Goal: Task Accomplishment & Management: Complete application form

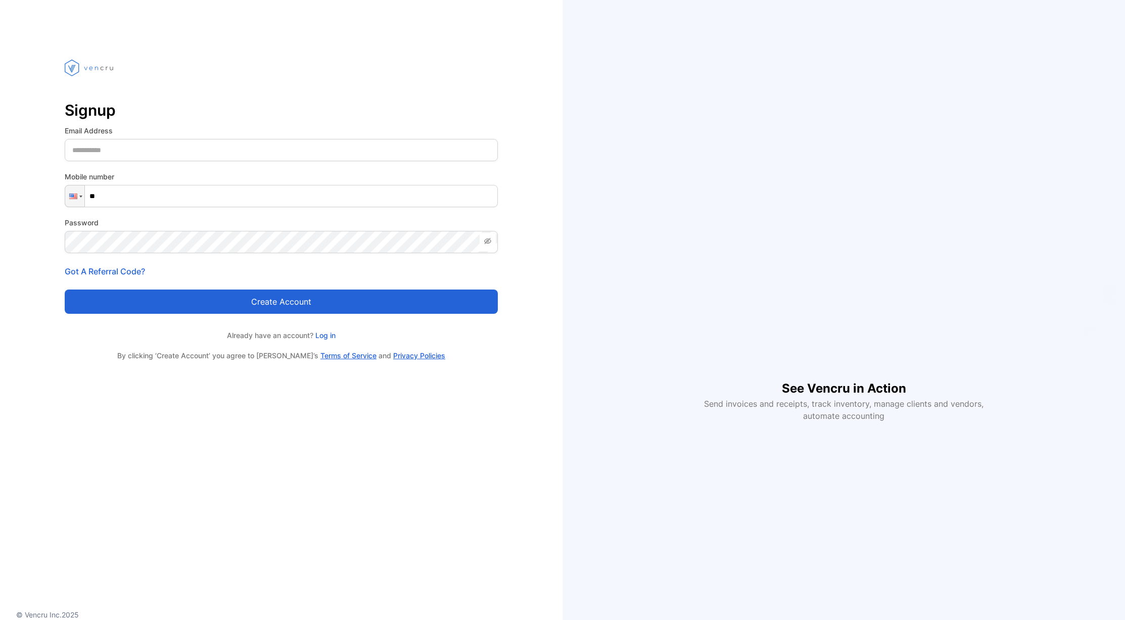
type input "***"
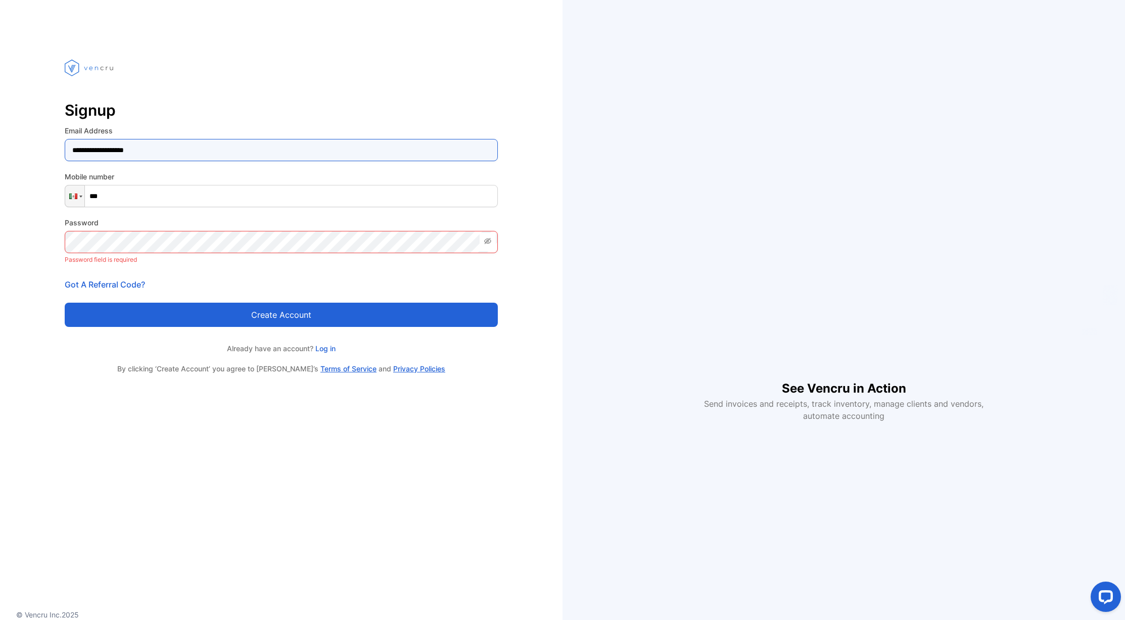
click at [121, 150] on Address-inputemail "**********" at bounding box center [281, 150] width 433 height 22
type Address-inputemail "**********"
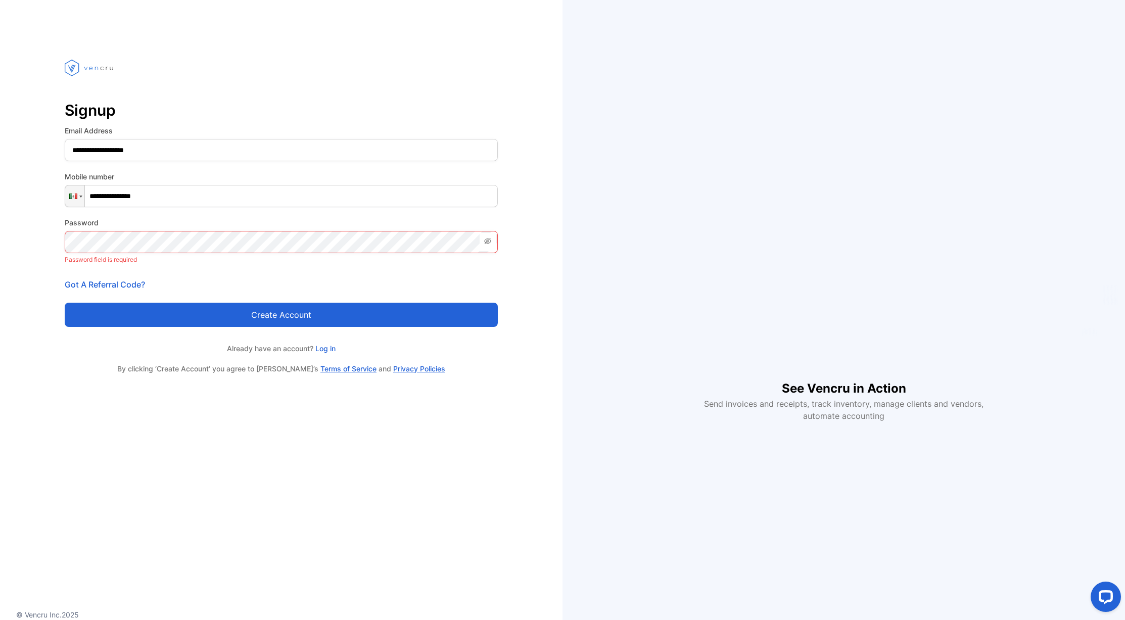
type input "**********"
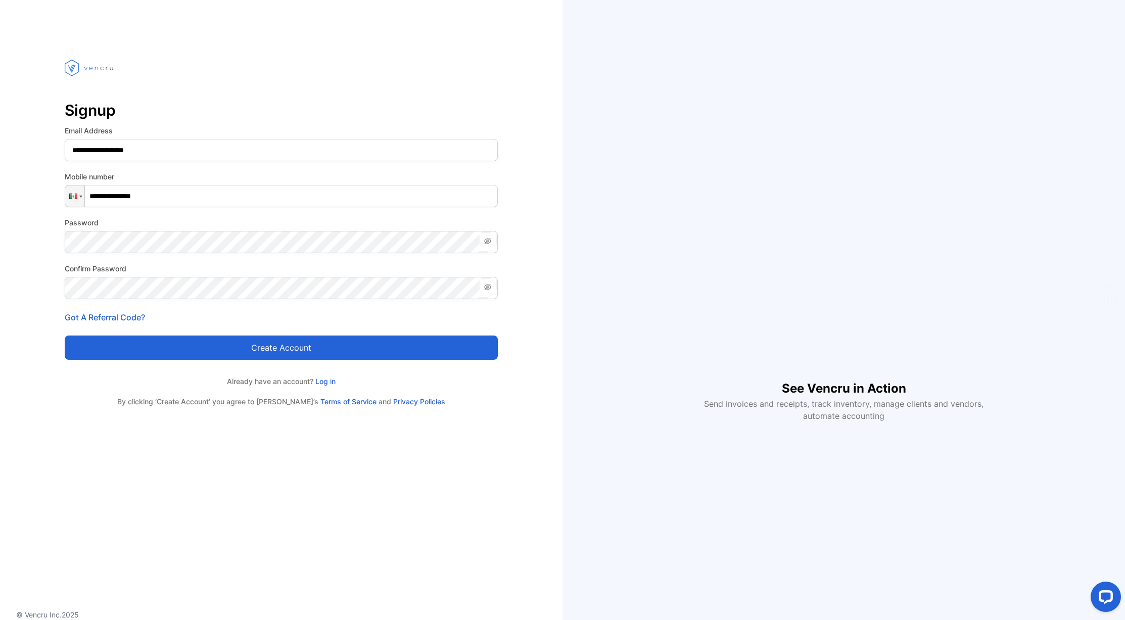
click at [290, 274] on div "Confirm Password" at bounding box center [281, 281] width 433 height 36
click at [274, 347] on button "Create account" at bounding box center [281, 347] width 433 height 24
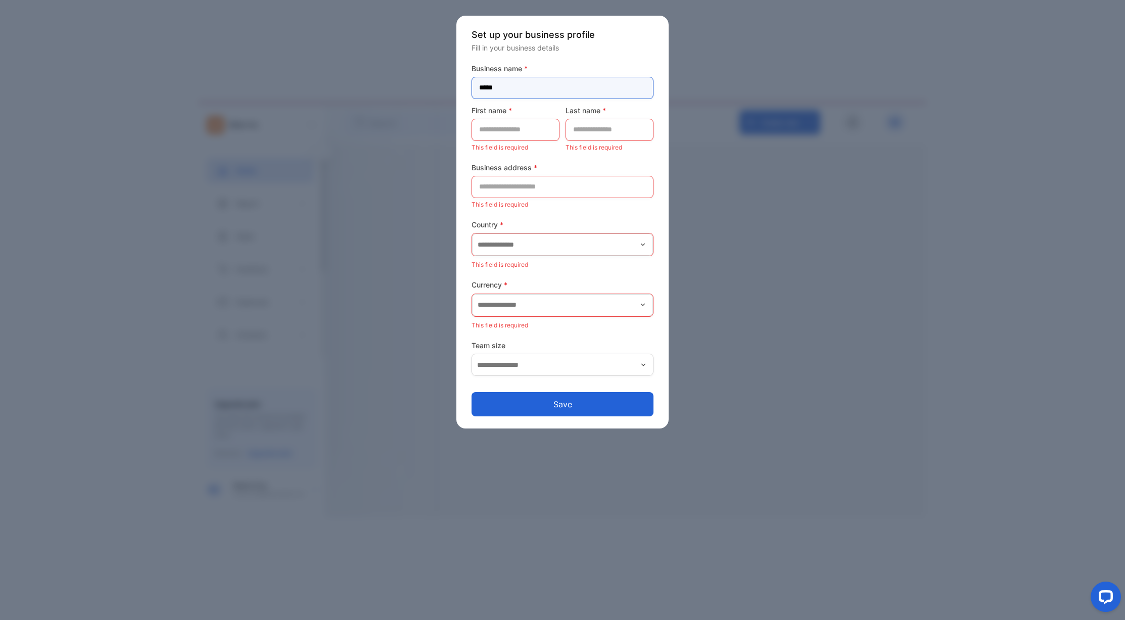
type name-inputcompanyname "*****"
type name-inputfirstname "*"
type name-inputfirstname "********"
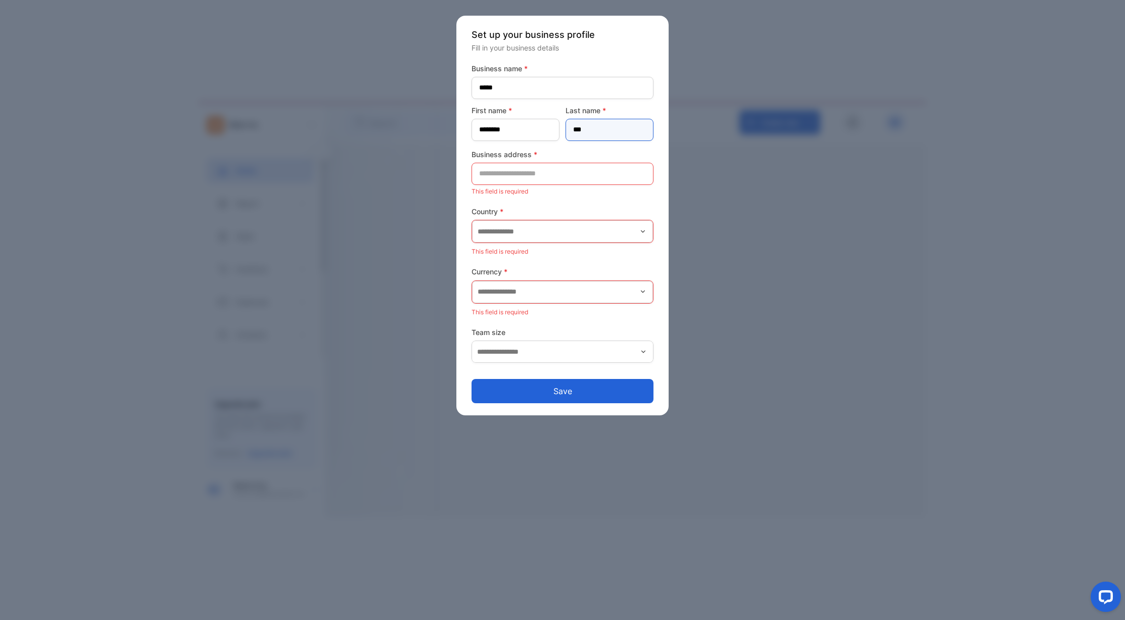
type name-inputlastname "*"
type name-inputlastname "**********"
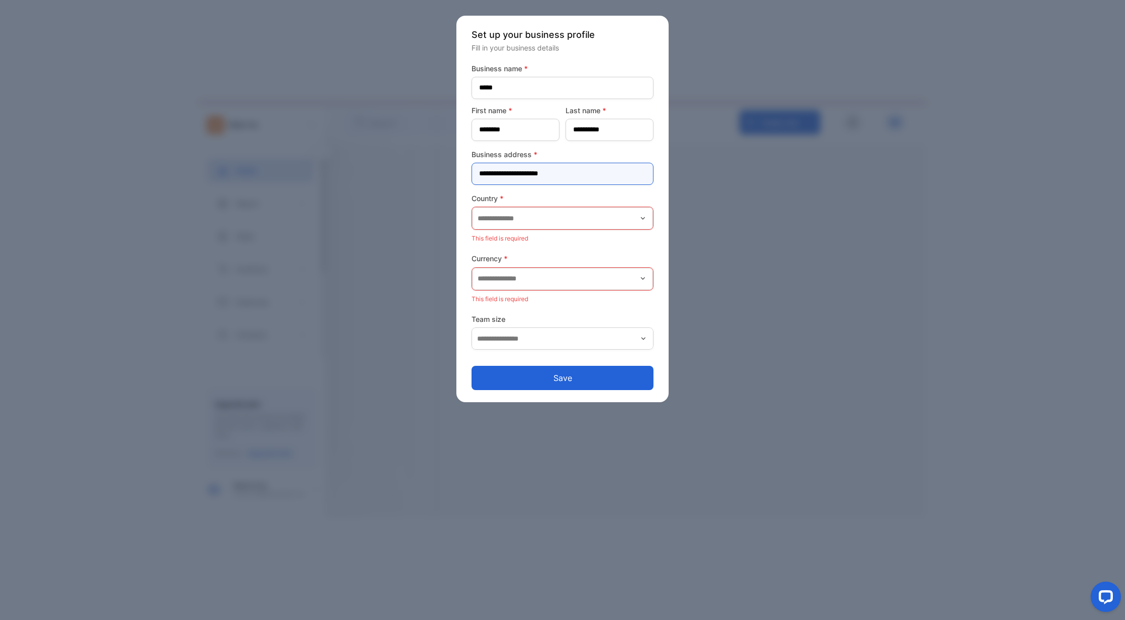
type address-inputaddress "**********"
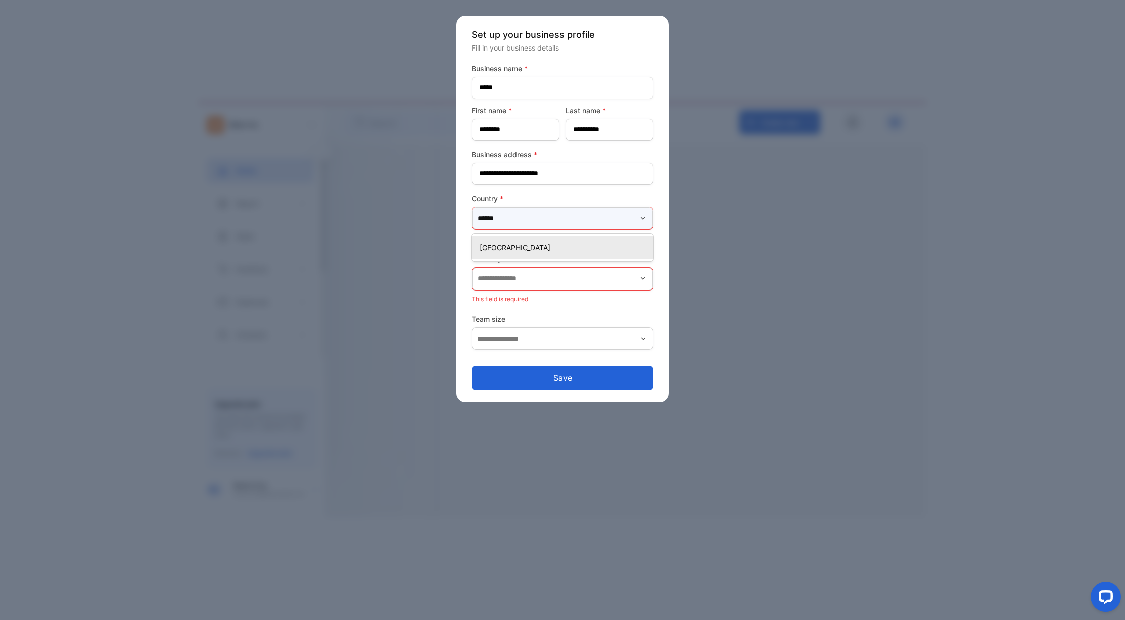
type input "******"
click at [538, 247] on p "[GEOGRAPHIC_DATA]" at bounding box center [564, 247] width 170 height 11
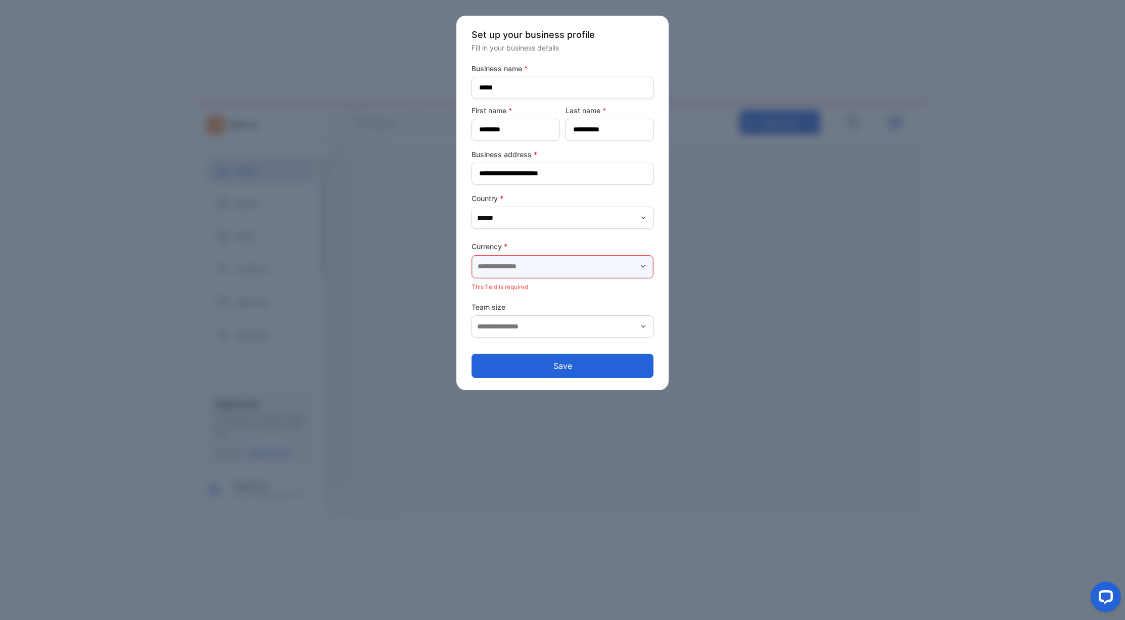
click at [546, 267] on input "text" at bounding box center [562, 267] width 181 height 22
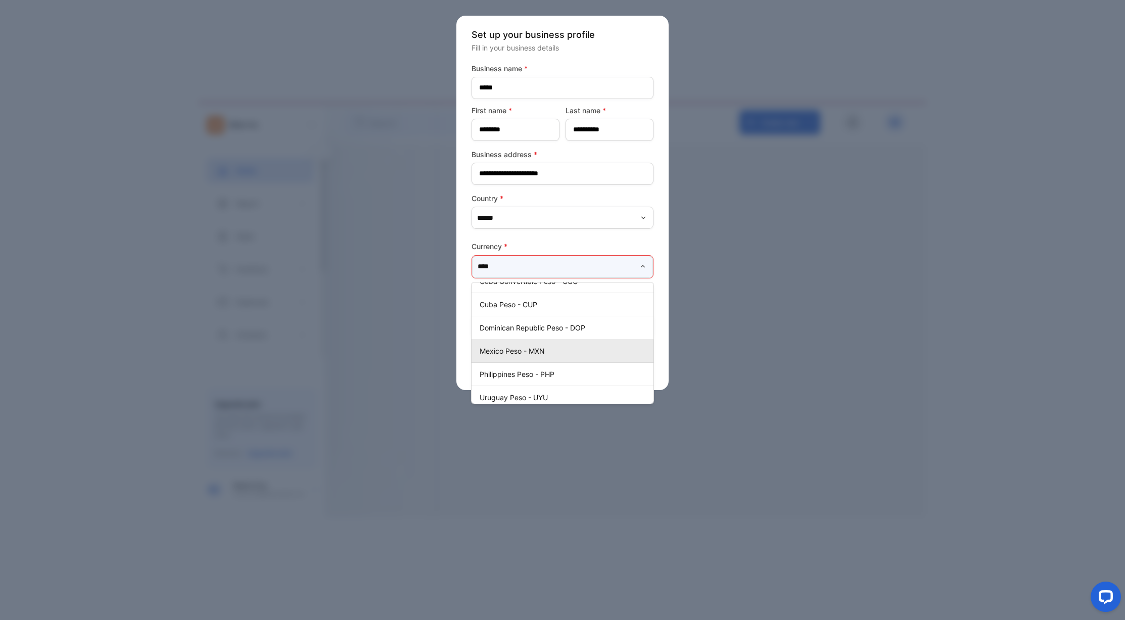
scroll to position [92, 0]
click at [561, 339] on p "Mexico Peso - MXN" at bounding box center [564, 343] width 170 height 11
type input "**********"
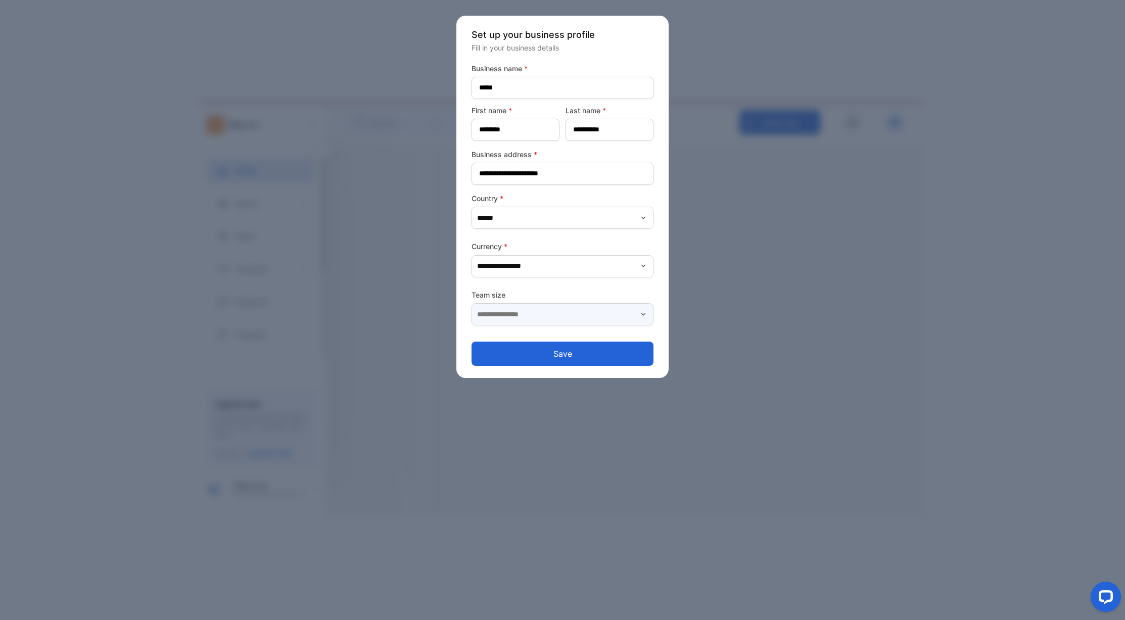
click at [552, 315] on input "text" at bounding box center [562, 314] width 182 height 22
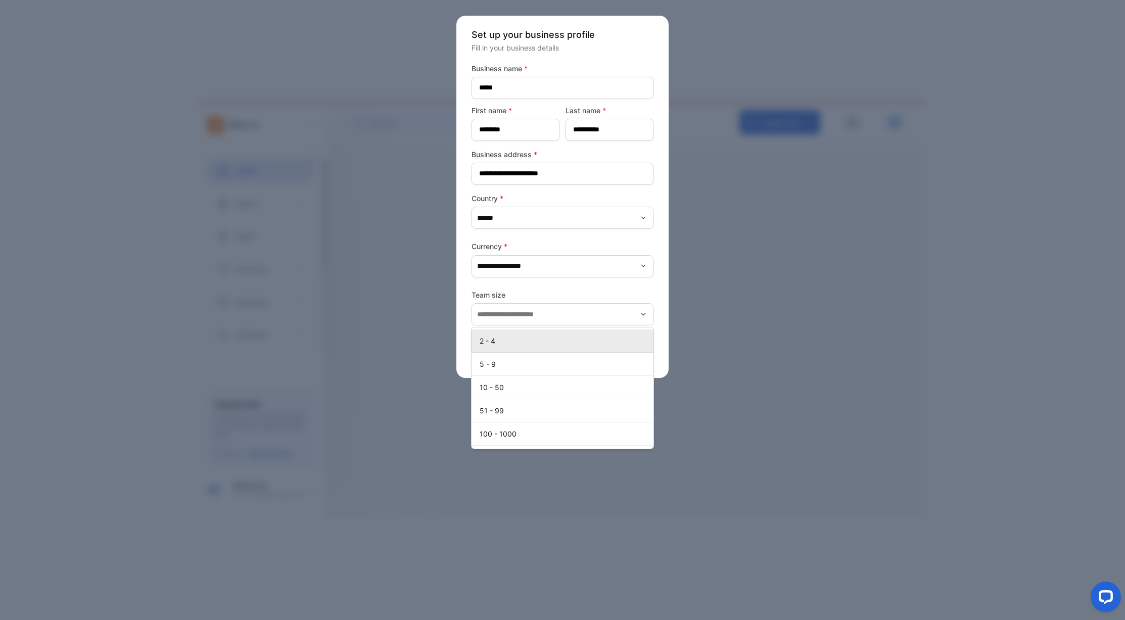
click at [559, 342] on p "2 - 4" at bounding box center [564, 340] width 170 height 11
type input "*****"
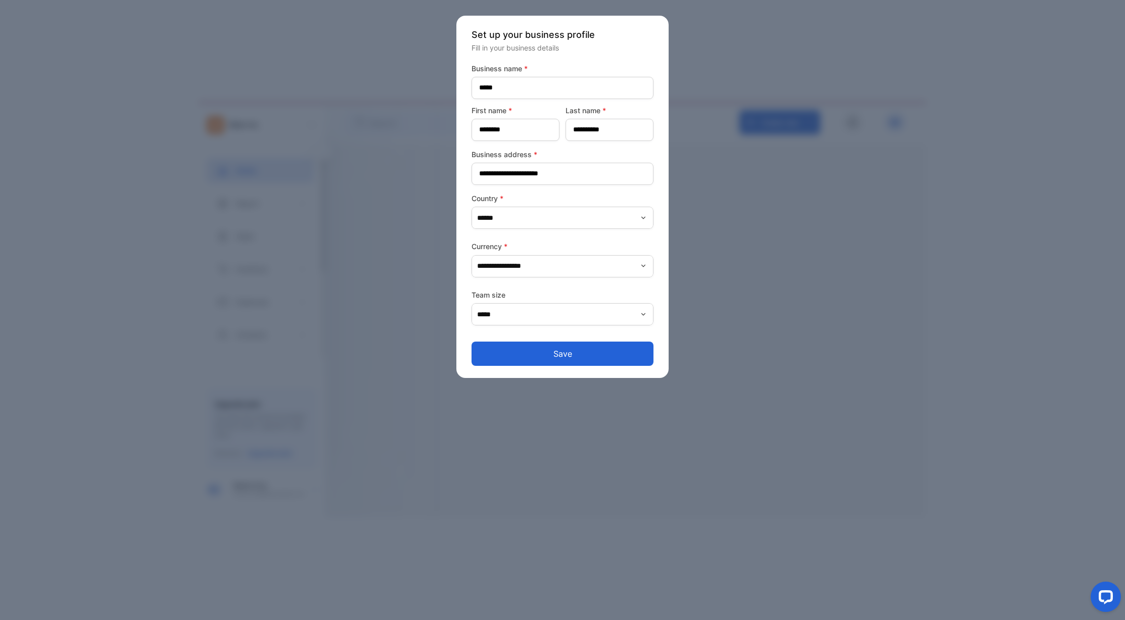
click at [564, 347] on button "Save" at bounding box center [562, 354] width 182 height 24
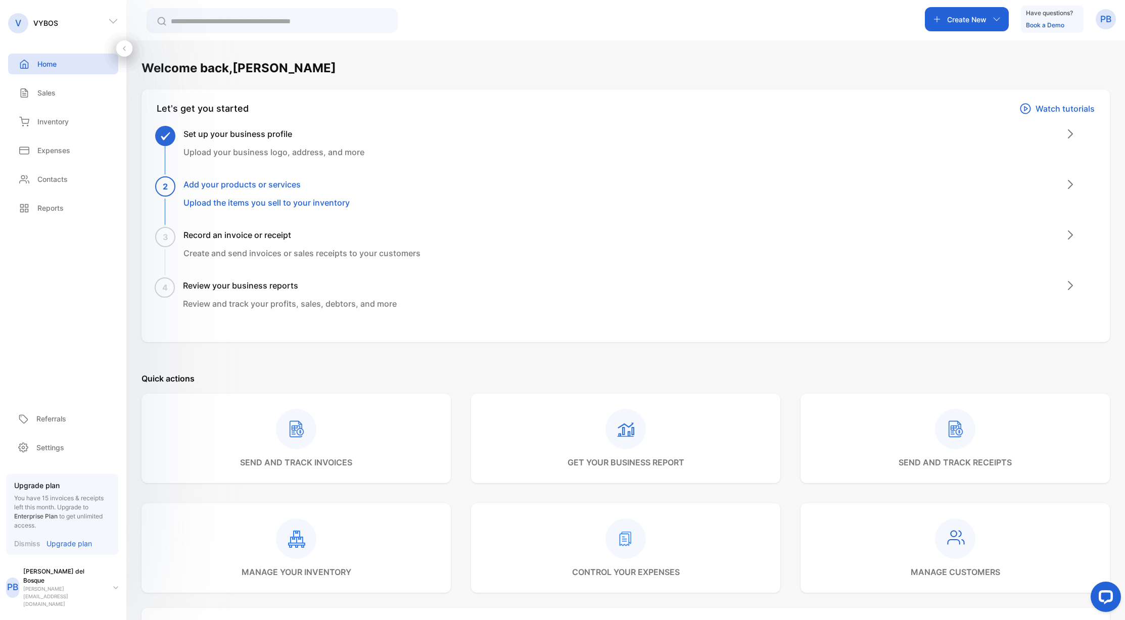
click at [262, 186] on h3 "Add your products or services" at bounding box center [266, 184] width 166 height 12
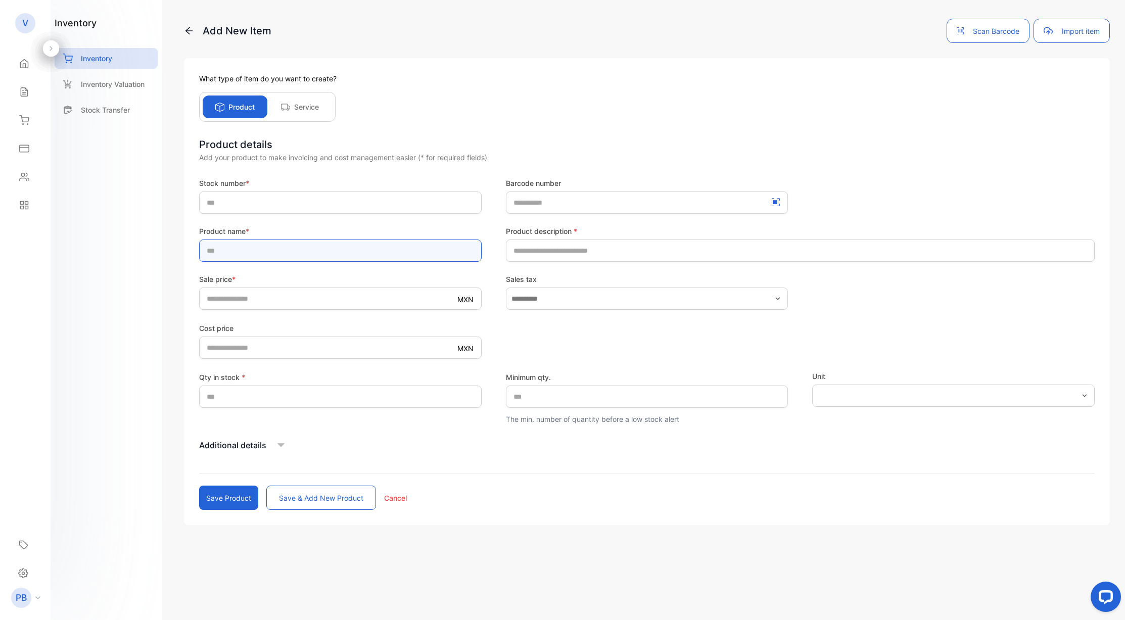
click at [374, 255] on input "text" at bounding box center [340, 250] width 282 height 22
click at [180, 29] on div "Add New Item Scan Barcode Import item What type of item do you want to create? …" at bounding box center [647, 310] width 956 height 620
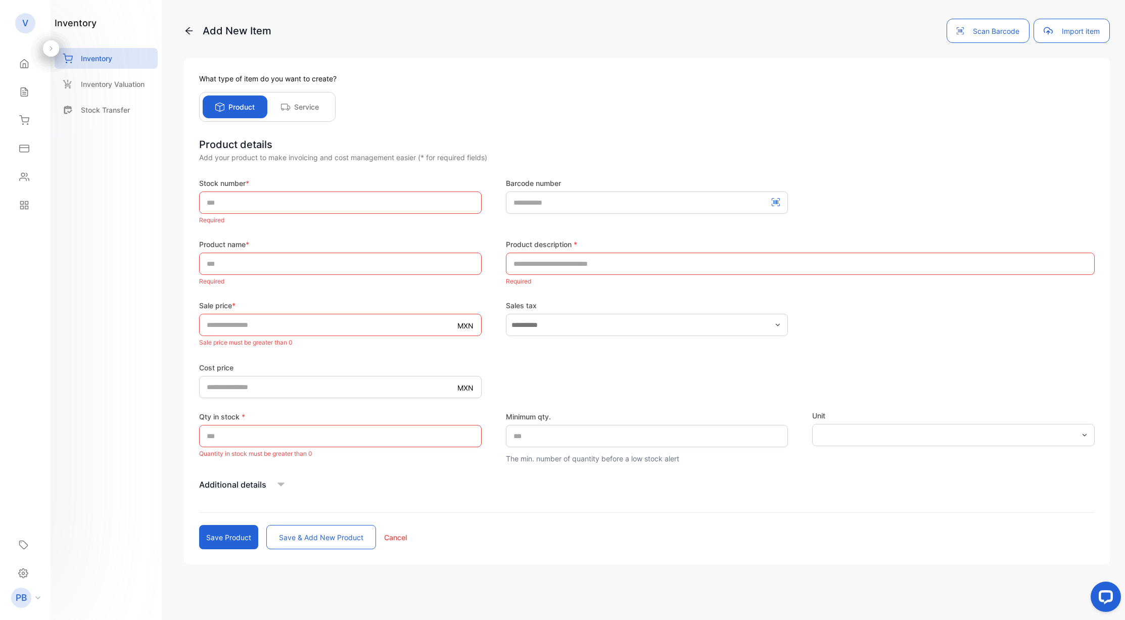
click at [188, 28] on icon at bounding box center [189, 31] width 10 height 10
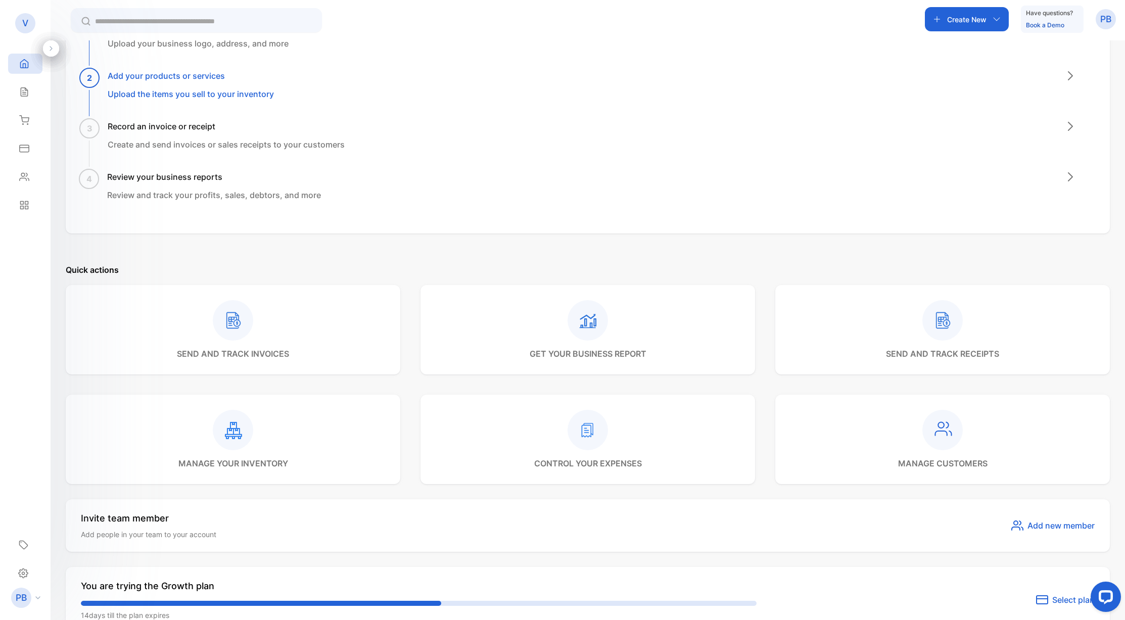
scroll to position [248, 0]
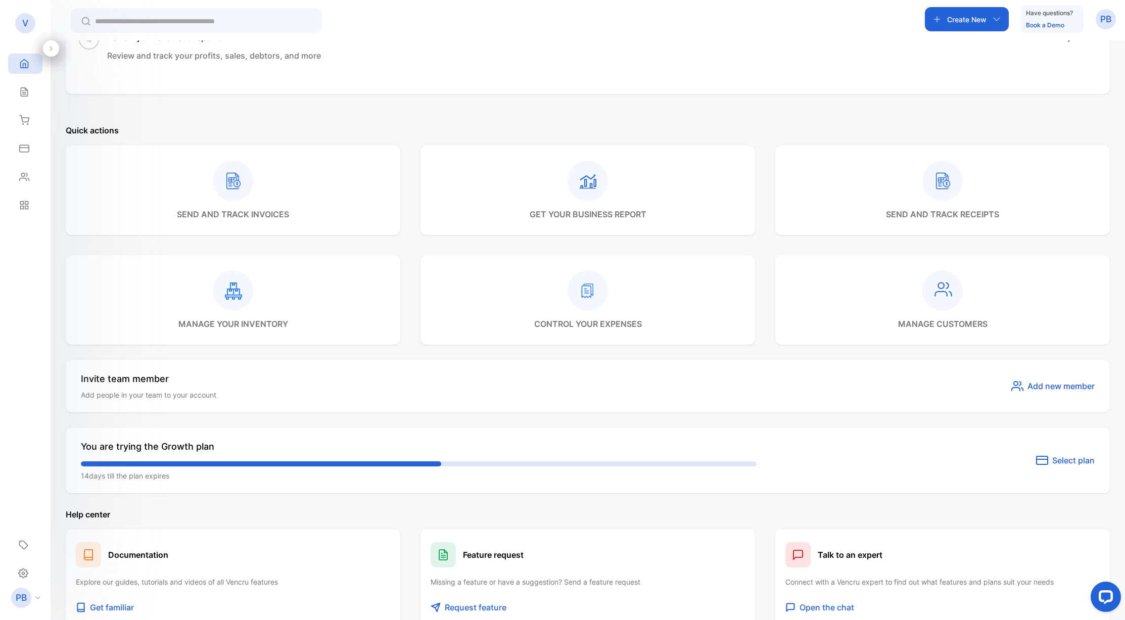
click at [255, 322] on p "manage your inventory" at bounding box center [233, 324] width 110 height 12
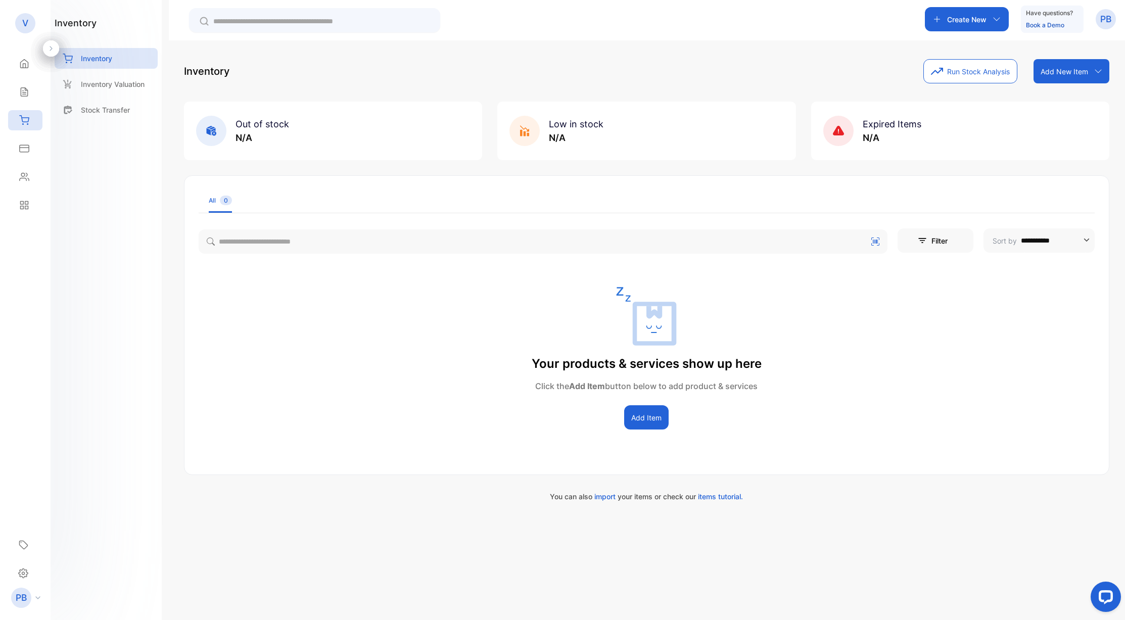
click at [645, 419] on button "Add Item" at bounding box center [646, 417] width 44 height 24
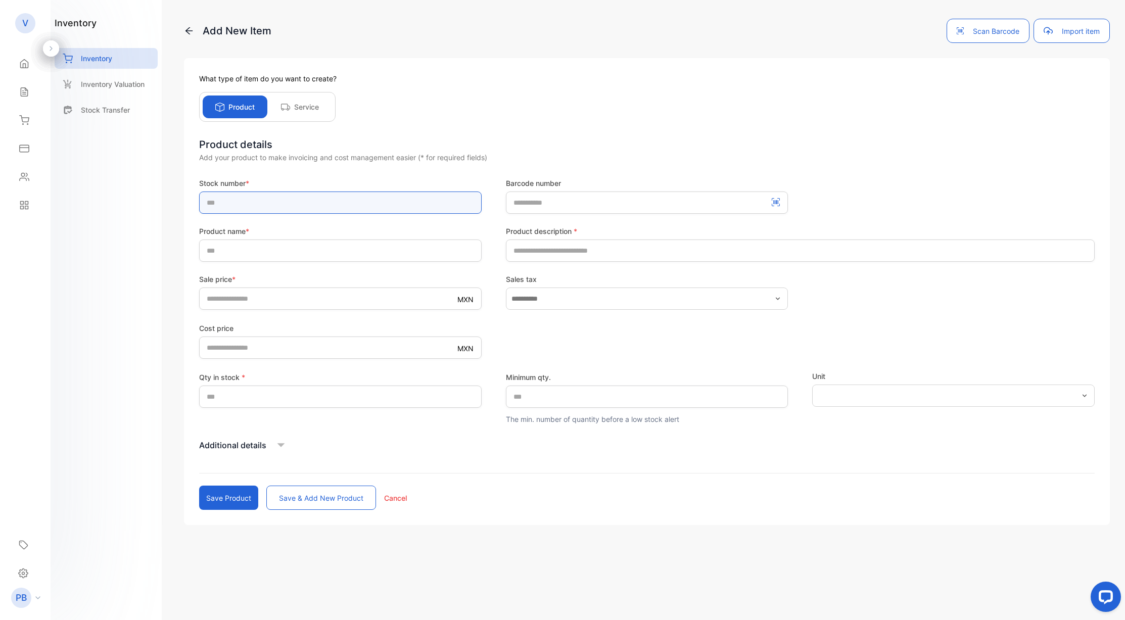
click at [313, 213] on input "text" at bounding box center [340, 202] width 282 height 22
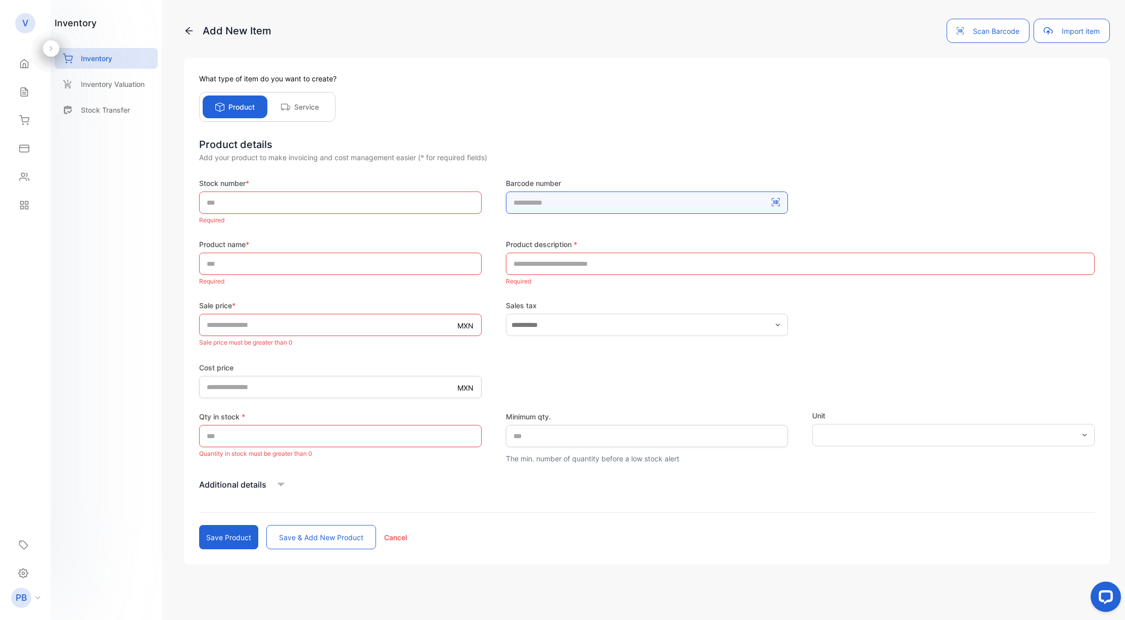
click at [564, 203] on number-inputBarcodeNumber "number" at bounding box center [647, 202] width 282 height 22
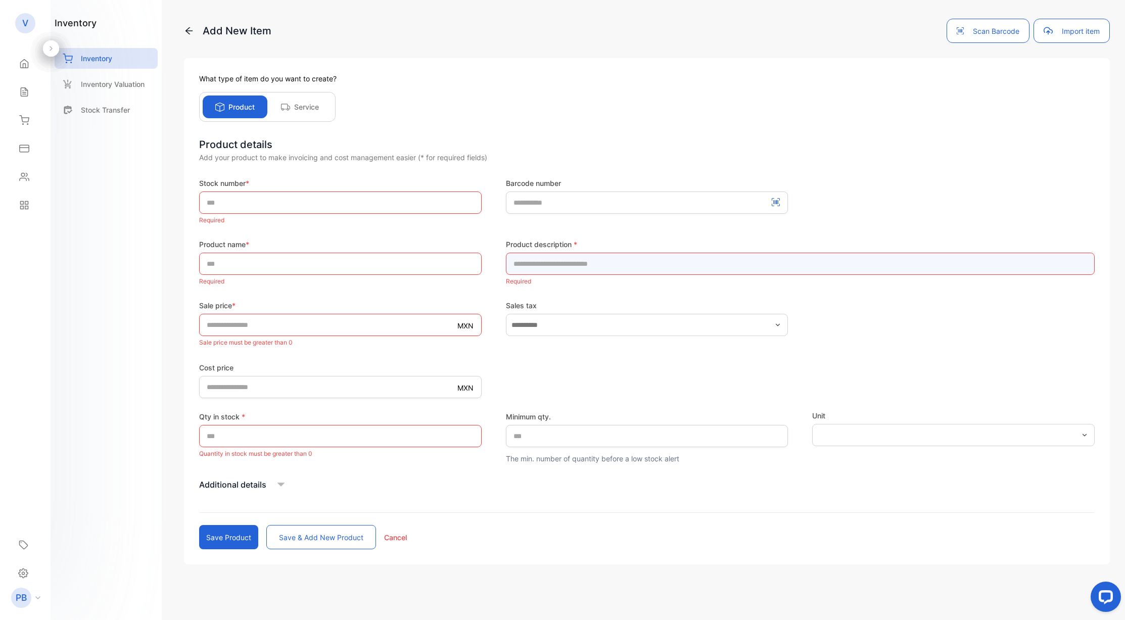
click at [584, 270] on input "text" at bounding box center [800, 264] width 589 height 22
click at [459, 289] on form "Stock number * Required Barcode number Product name * Required Product descript…" at bounding box center [646, 363] width 895 height 371
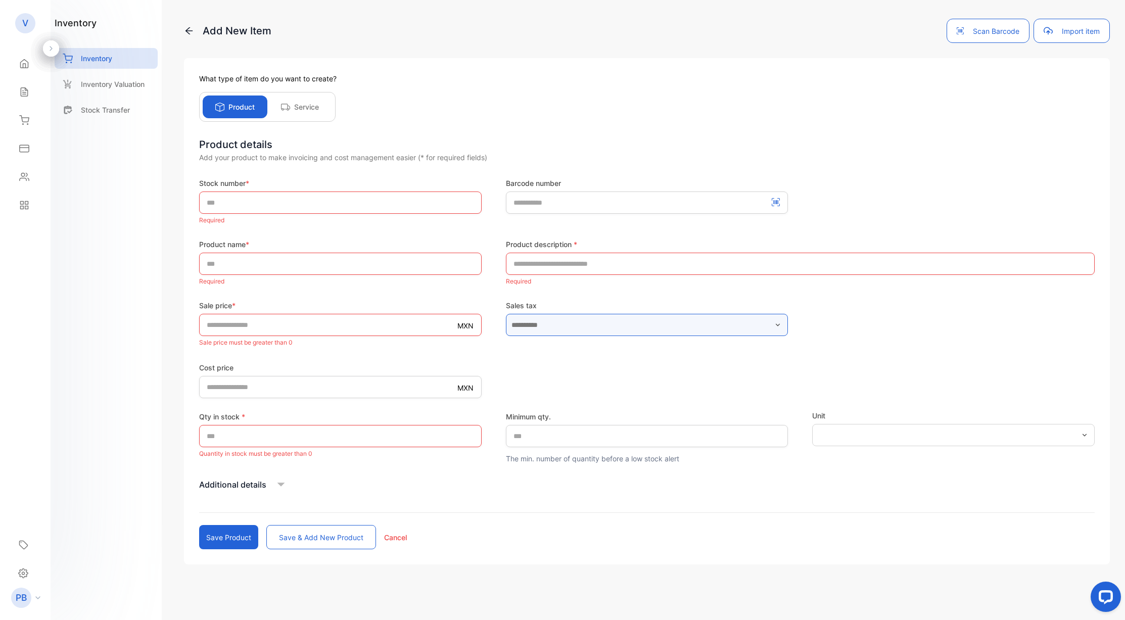
click at [569, 320] on input "text" at bounding box center [647, 325] width 282 height 22
click at [443, 275] on p "Required" at bounding box center [340, 281] width 282 height 13
click at [372, 325] on input "*" at bounding box center [340, 325] width 282 height 22
click at [303, 264] on input "text" at bounding box center [340, 264] width 282 height 22
type input "****"
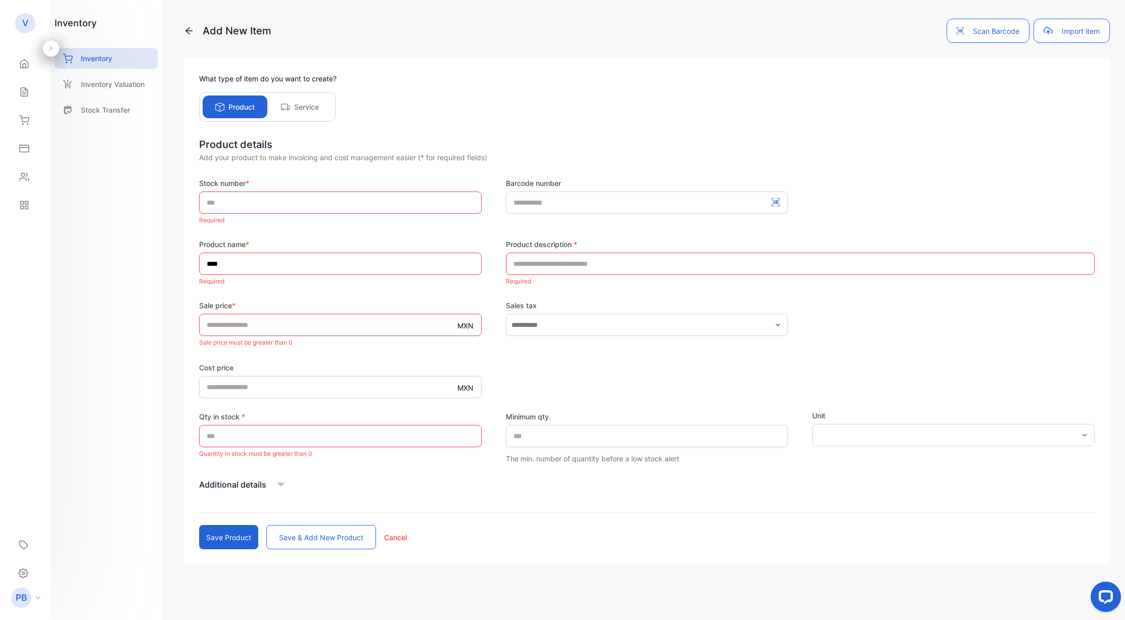
click at [257, 479] on p "Additional details" at bounding box center [232, 484] width 67 height 12
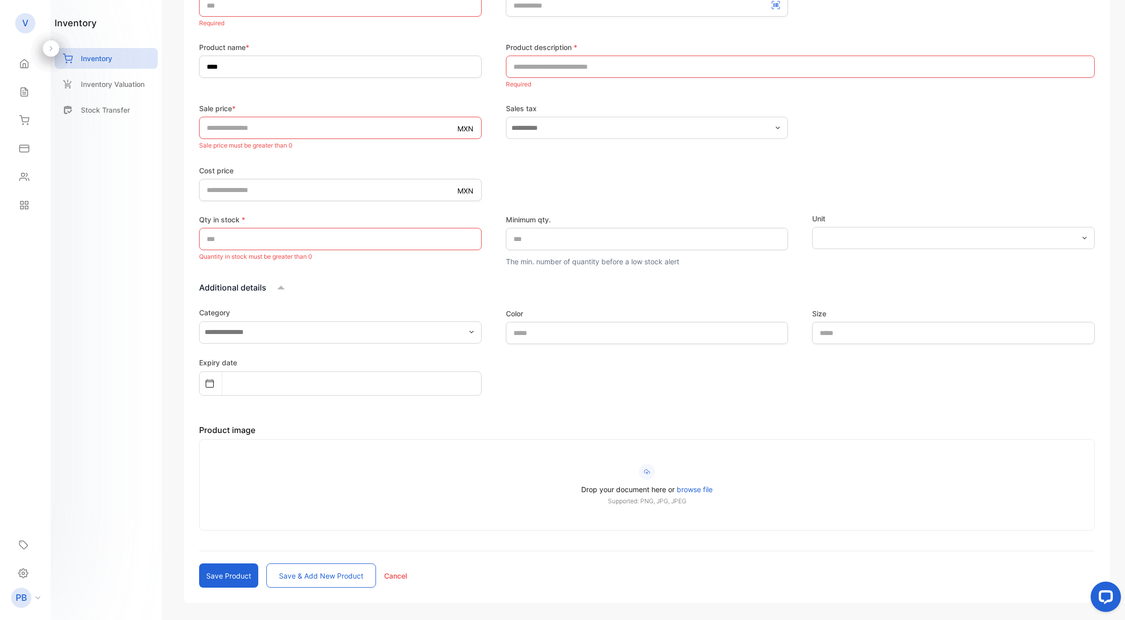
click at [306, 344] on div "Category" at bounding box center [340, 325] width 282 height 37
click at [310, 333] on input "text" at bounding box center [340, 332] width 282 height 22
click at [308, 380] on div "Add new category" at bounding box center [340, 381] width 282 height 20
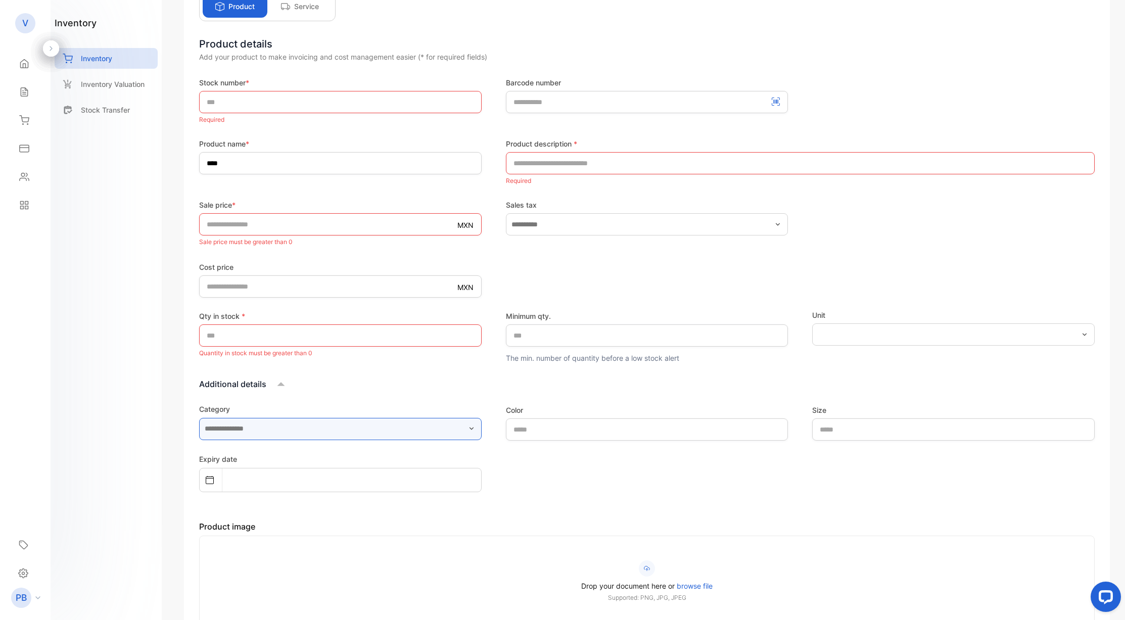
scroll to position [13, 0]
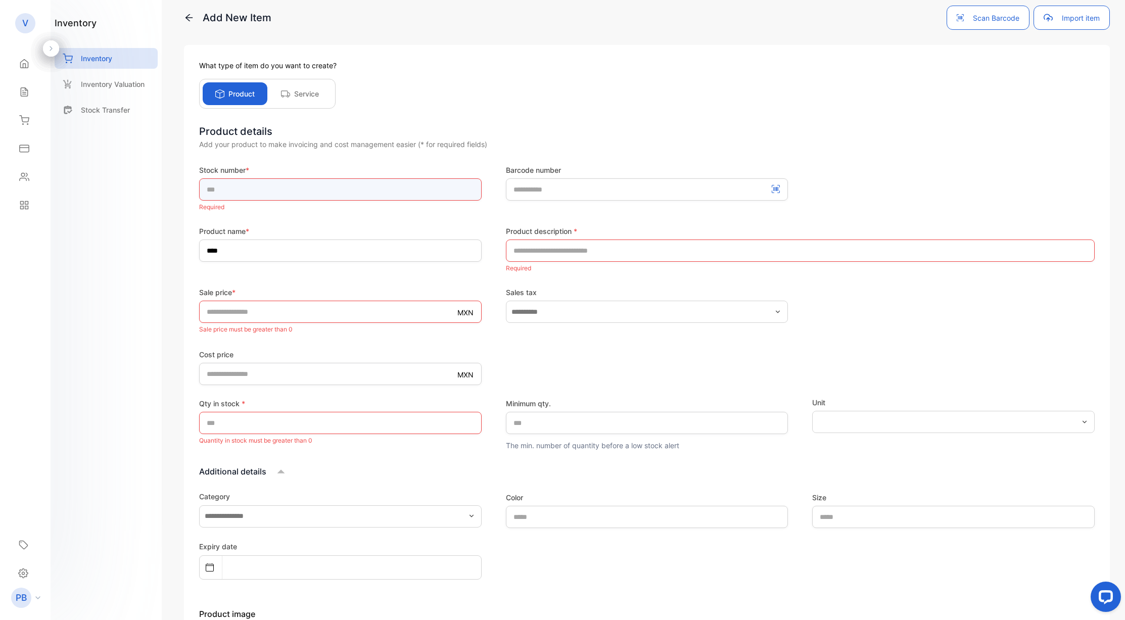
click at [294, 189] on input "text" at bounding box center [340, 189] width 282 height 22
type input "***"
click at [427, 220] on form "Stock number * *** Required Barcode number Product name * **** Product descript…" at bounding box center [646, 468] width 895 height 607
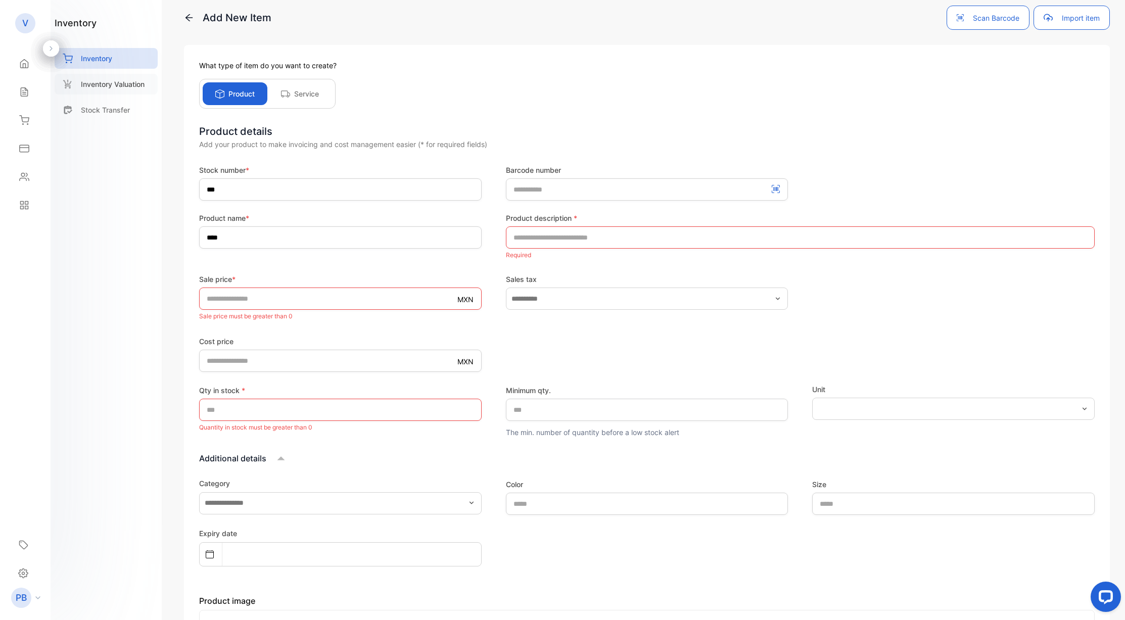
click at [85, 85] on p "Inventory Valuation" at bounding box center [113, 84] width 64 height 11
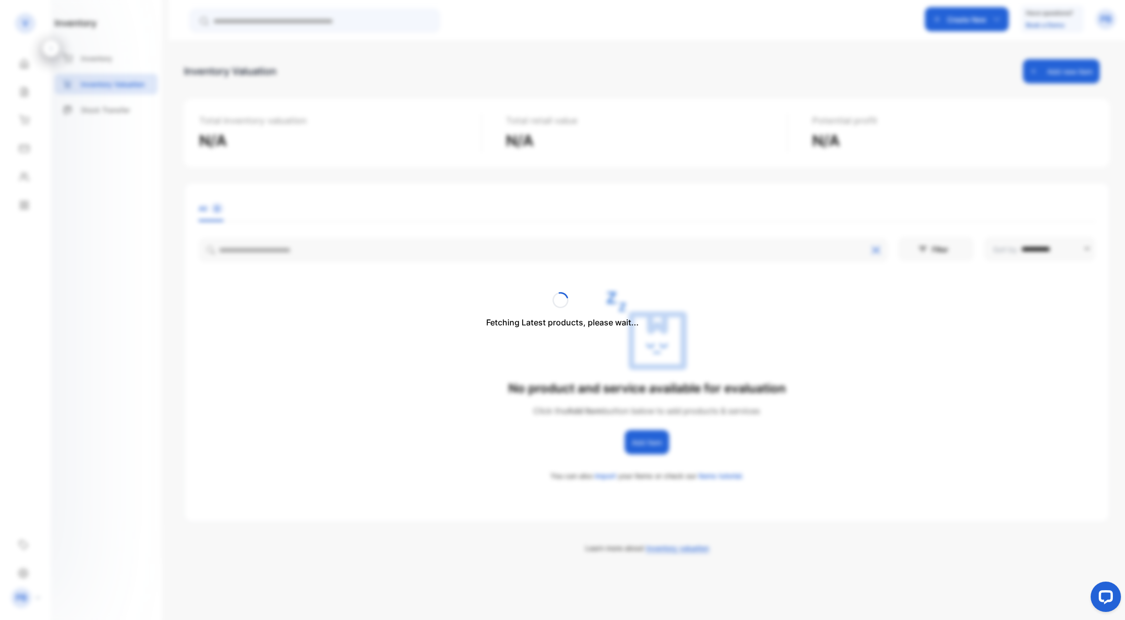
click at [26, 25] on div "Fetching Latest products, please wait..." at bounding box center [562, 310] width 1125 height 620
click at [27, 69] on div "Home" at bounding box center [25, 64] width 34 height 20
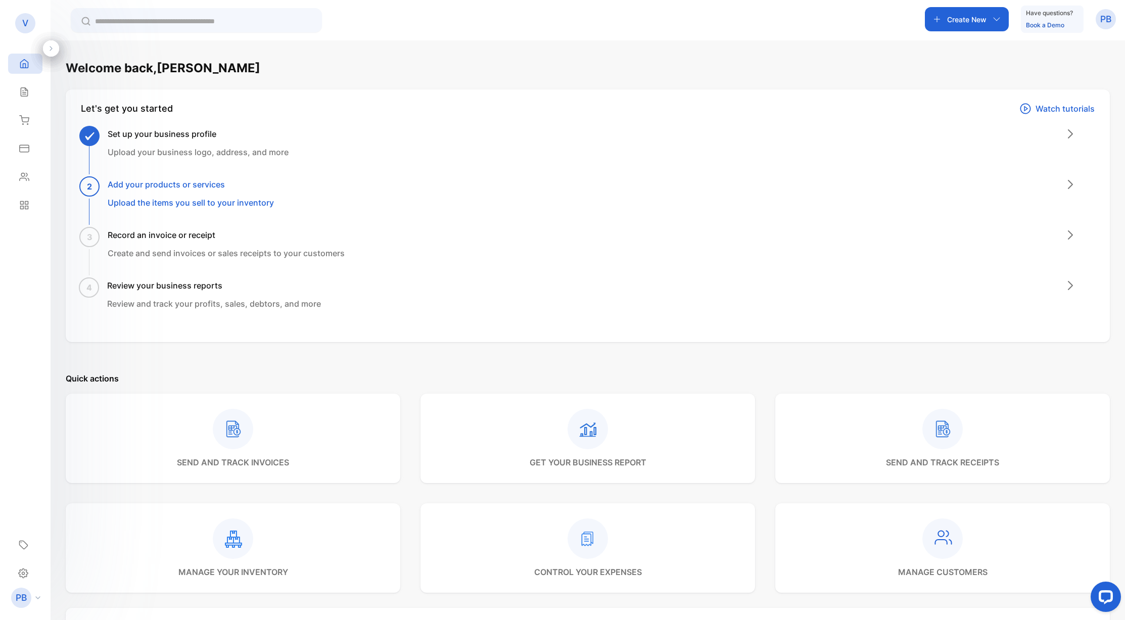
scroll to position [330, 0]
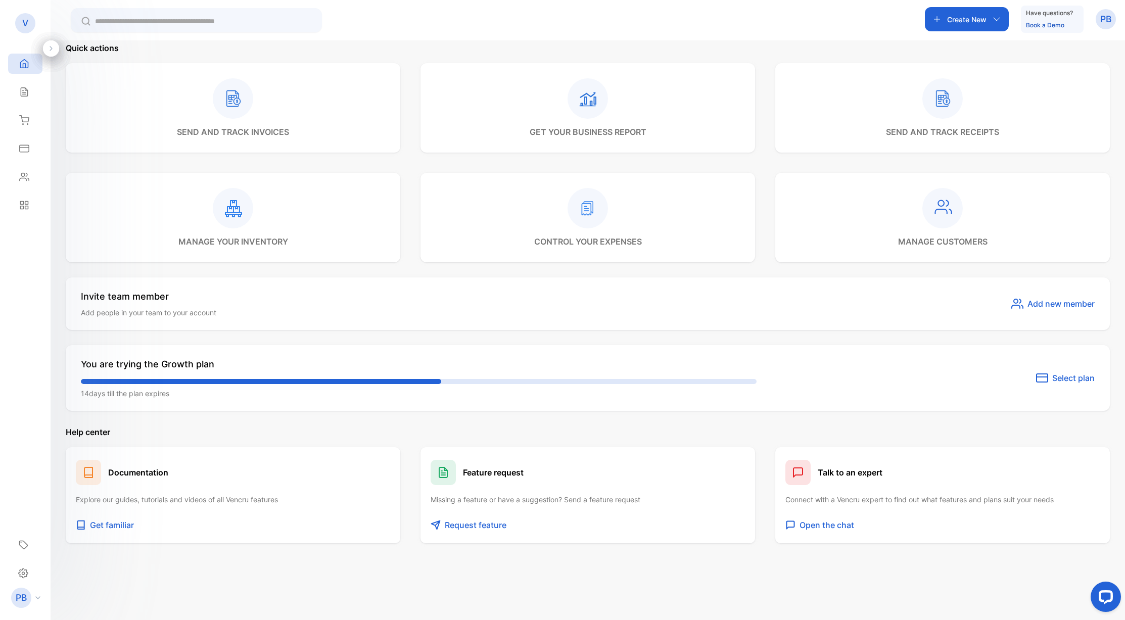
click at [261, 215] on div at bounding box center [233, 208] width 110 height 40
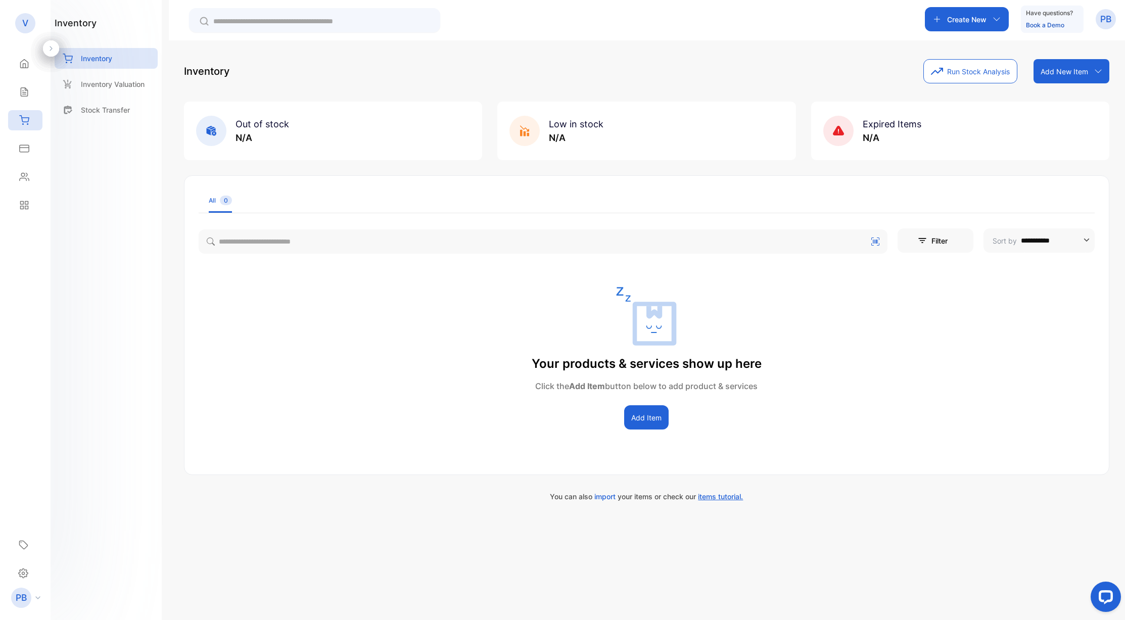
click at [716, 495] on span "items tutorial." at bounding box center [720, 496] width 45 height 9
click at [706, 496] on span "items tutorial." at bounding box center [720, 496] width 45 height 9
click at [972, 21] on p "Create New" at bounding box center [966, 19] width 39 height 11
click at [995, 233] on div "Inventory" at bounding box center [983, 232] width 117 height 26
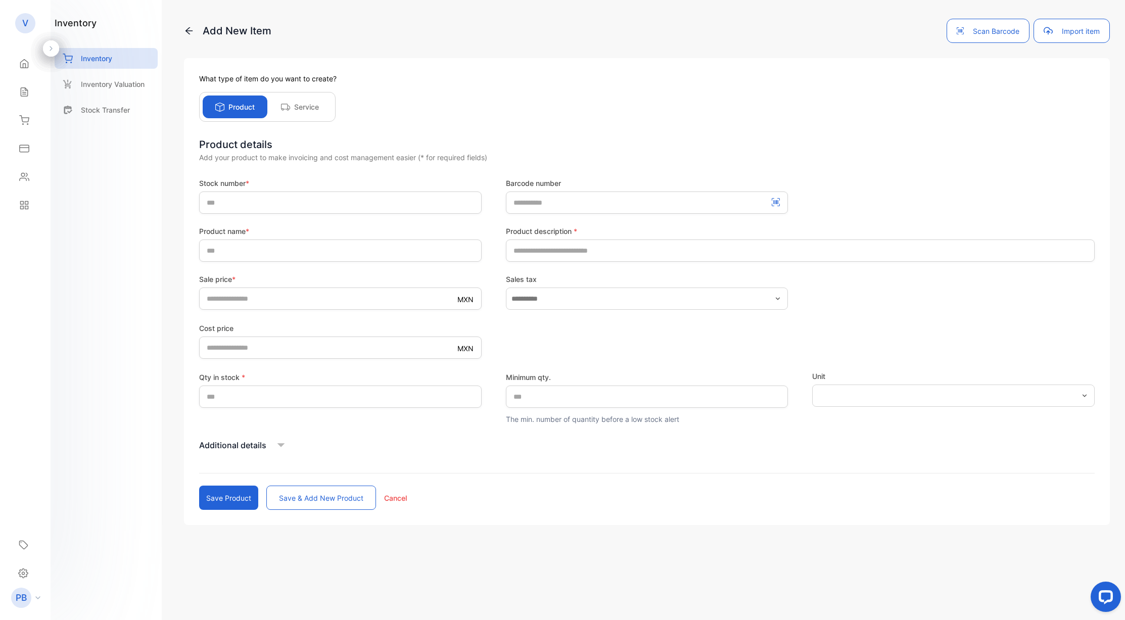
click at [274, 443] on icon at bounding box center [280, 445] width 15 height 15
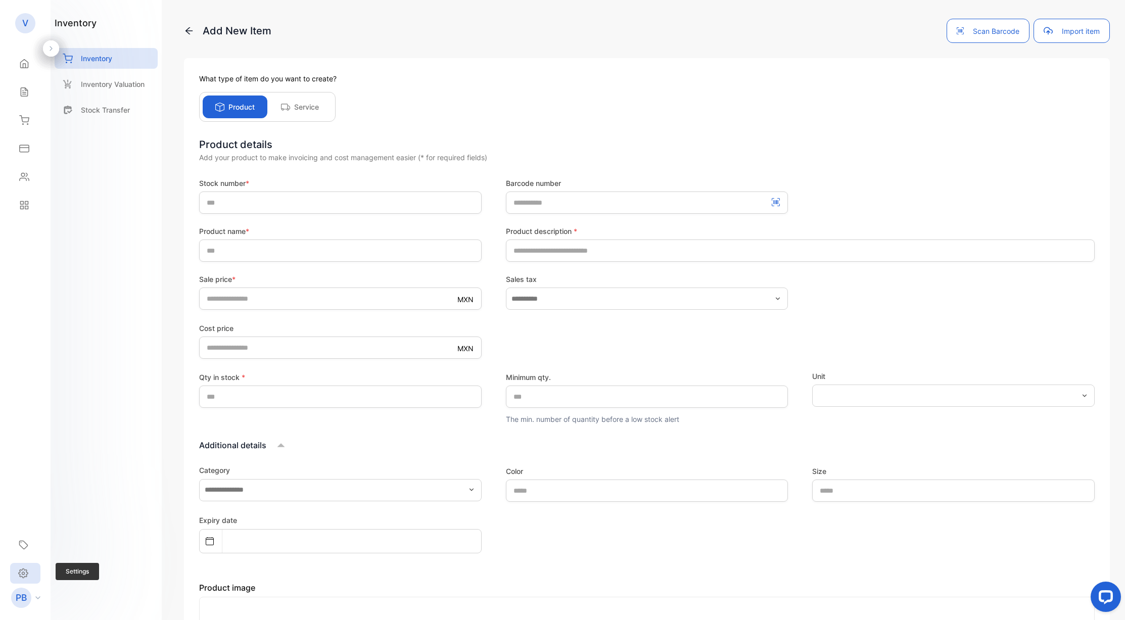
click at [31, 579] on div "Settings" at bounding box center [25, 573] width 30 height 21
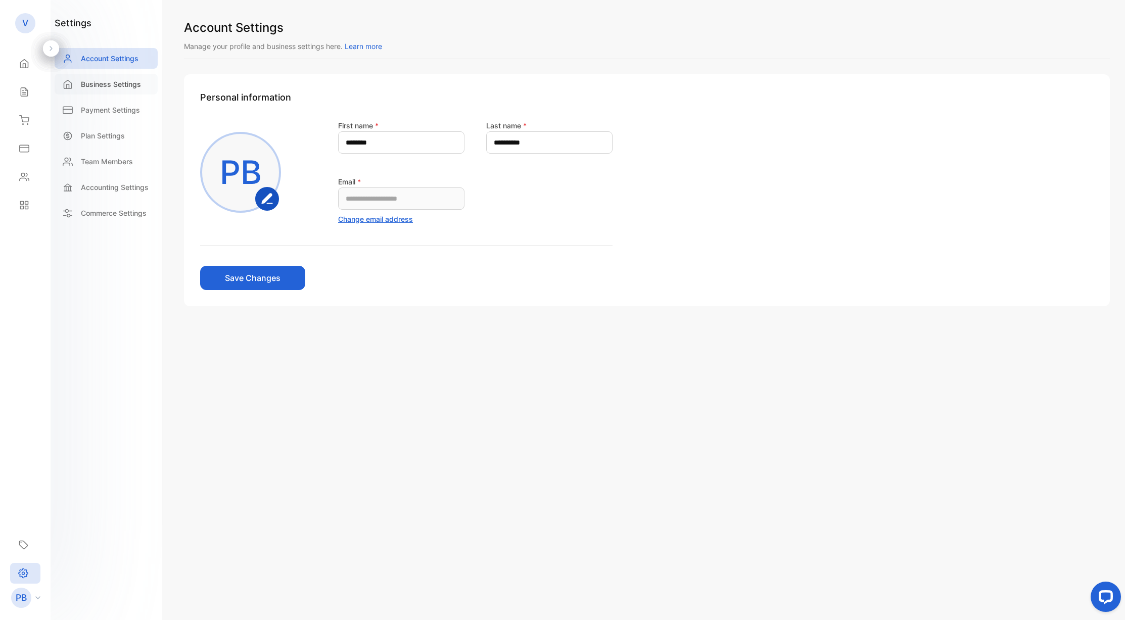
click at [115, 79] on p "Business Settings" at bounding box center [111, 84] width 60 height 11
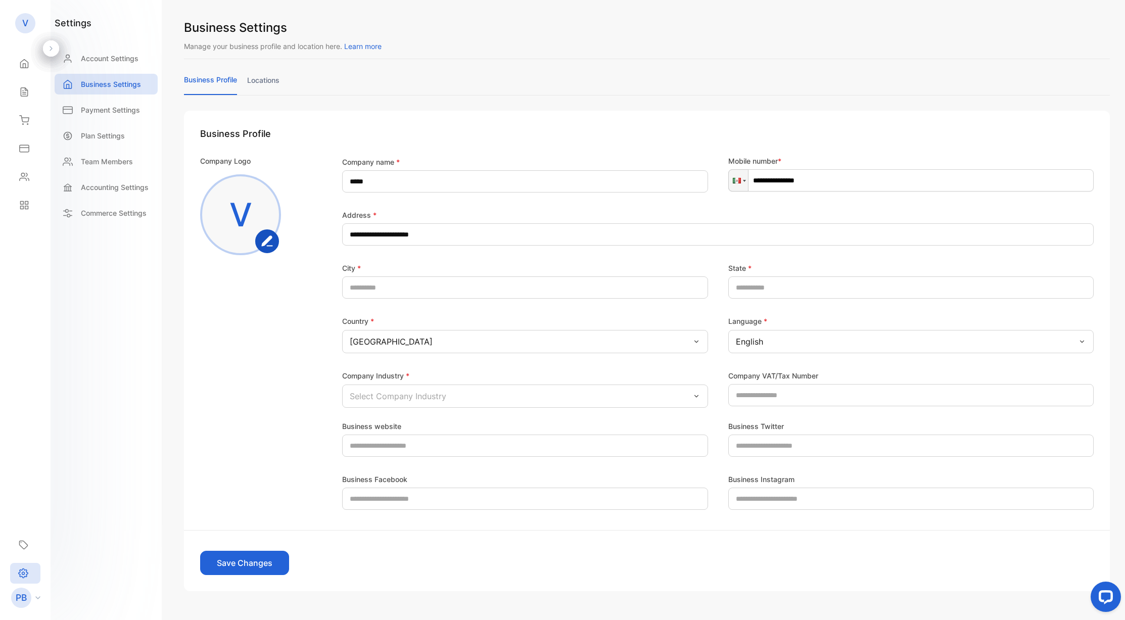
scroll to position [17, 0]
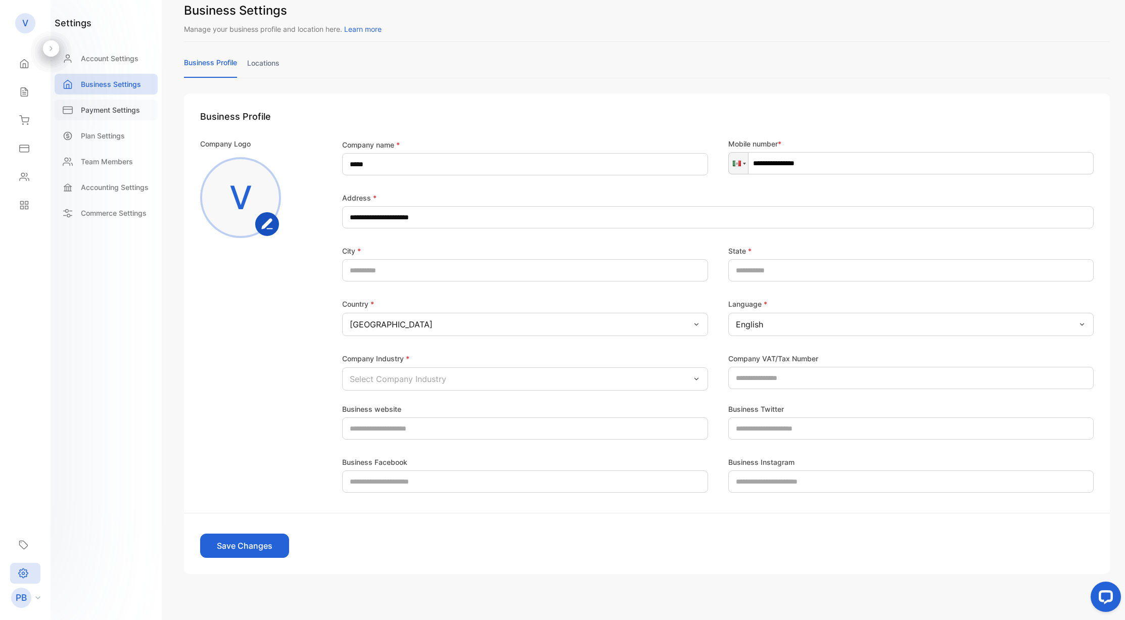
click at [131, 113] on p "Payment Settings" at bounding box center [110, 110] width 59 height 11
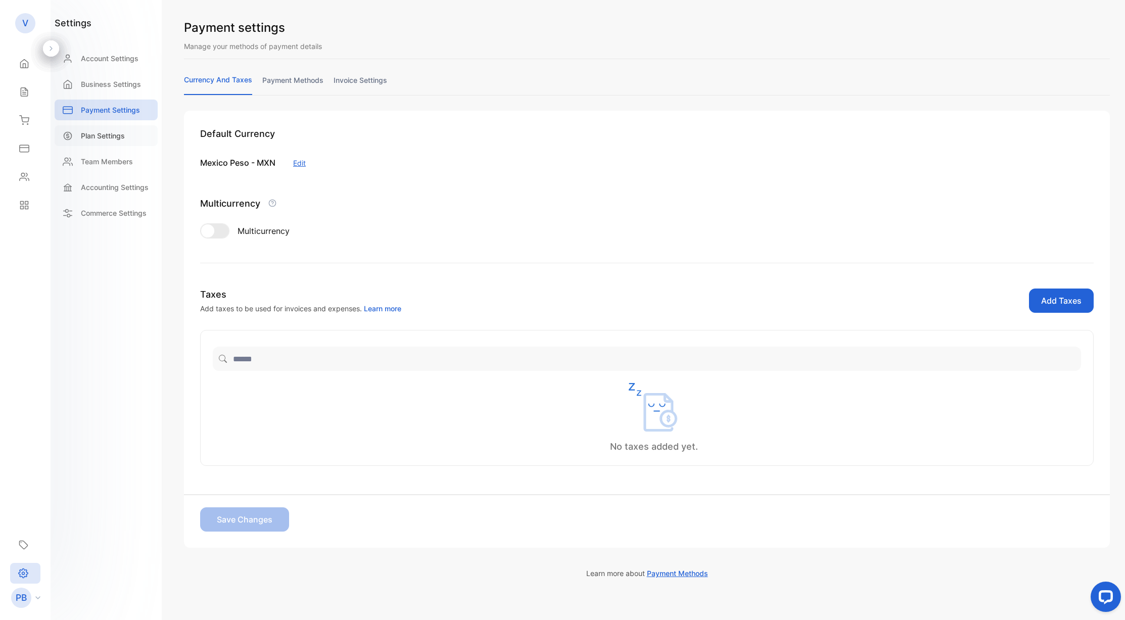
click at [124, 134] on p "Plan Settings" at bounding box center [103, 135] width 44 height 11
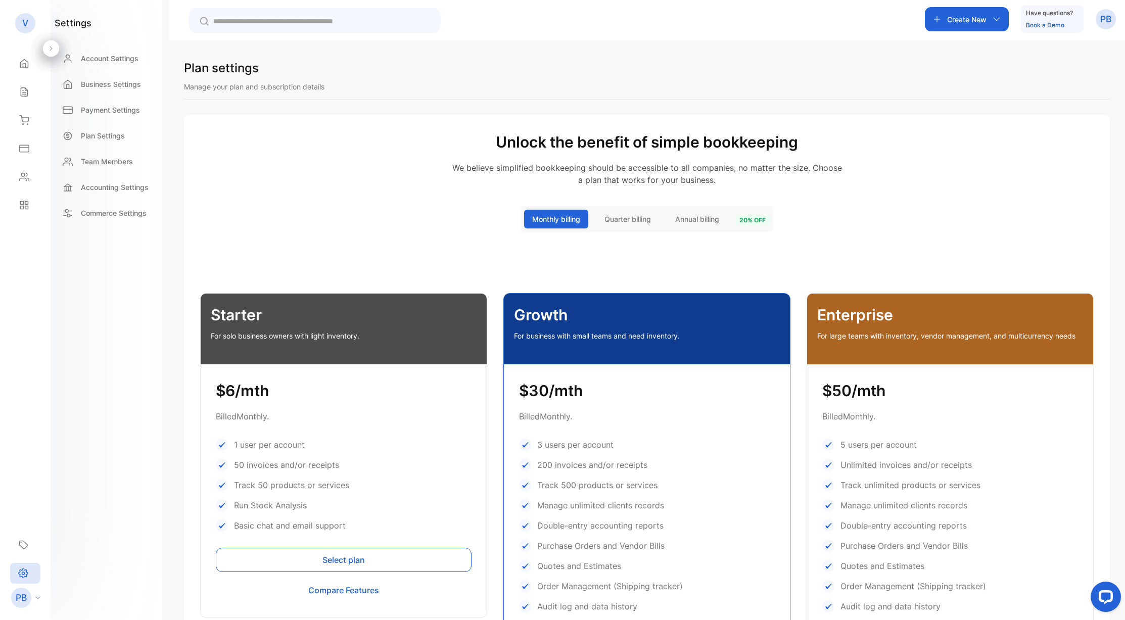
scroll to position [163, 0]
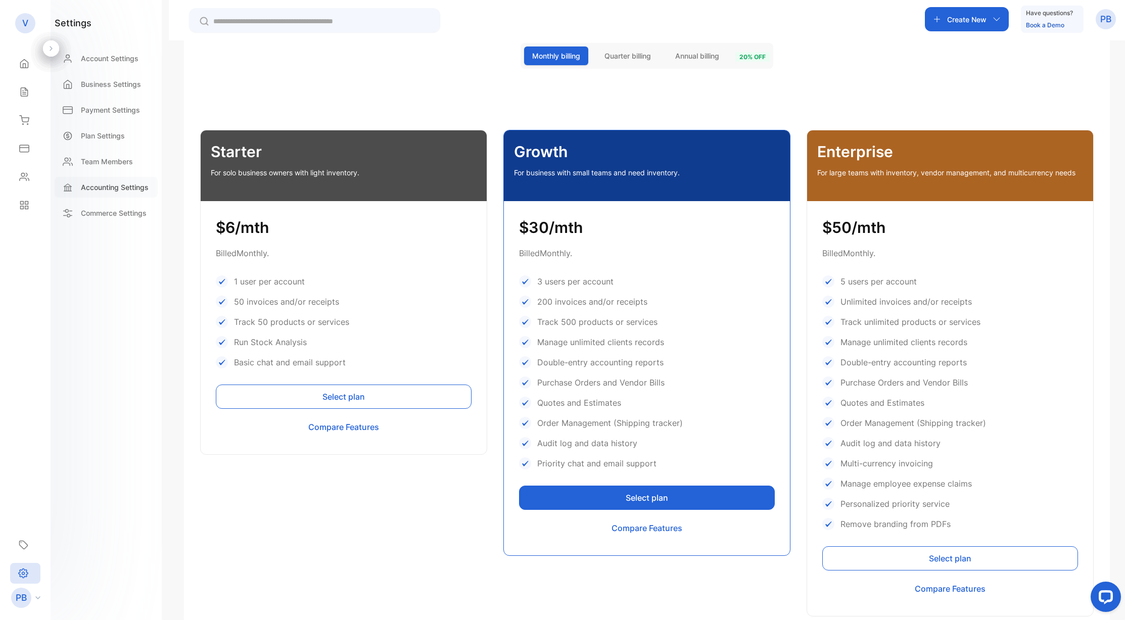
click at [110, 187] on p "Accounting Settings" at bounding box center [115, 187] width 68 height 11
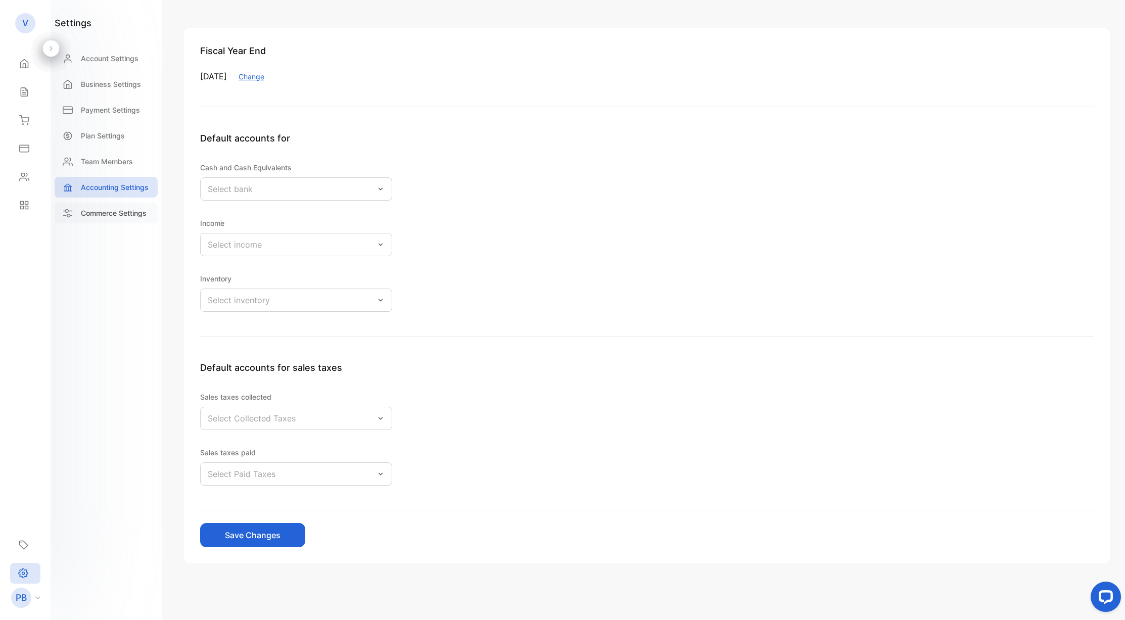
click at [118, 213] on p "Commerce Settings" at bounding box center [114, 213] width 66 height 11
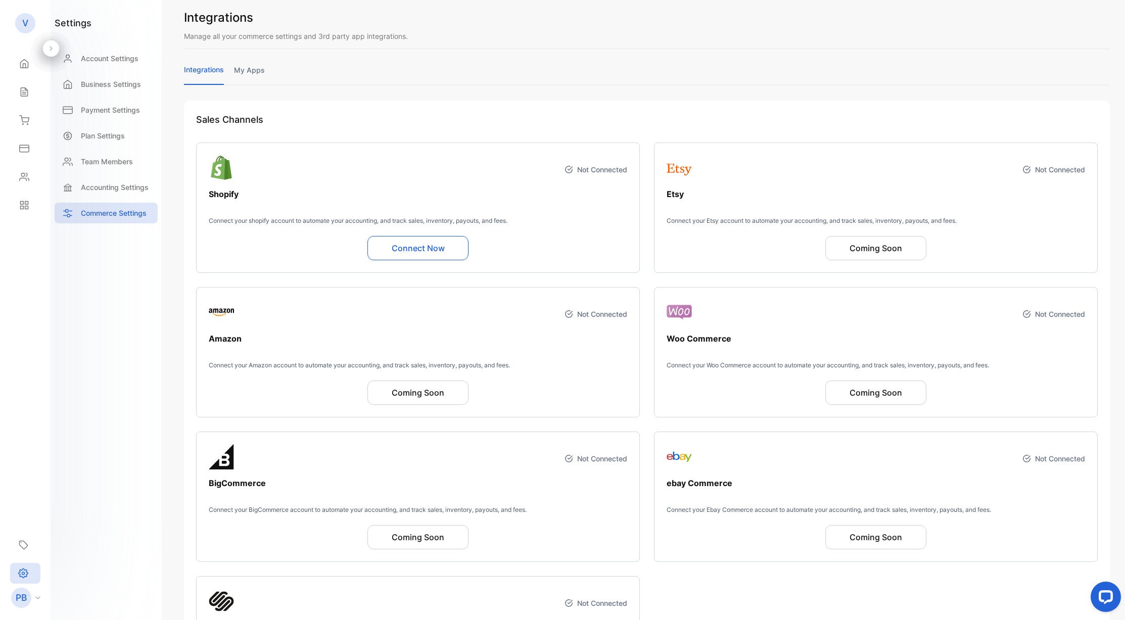
scroll to position [99, 0]
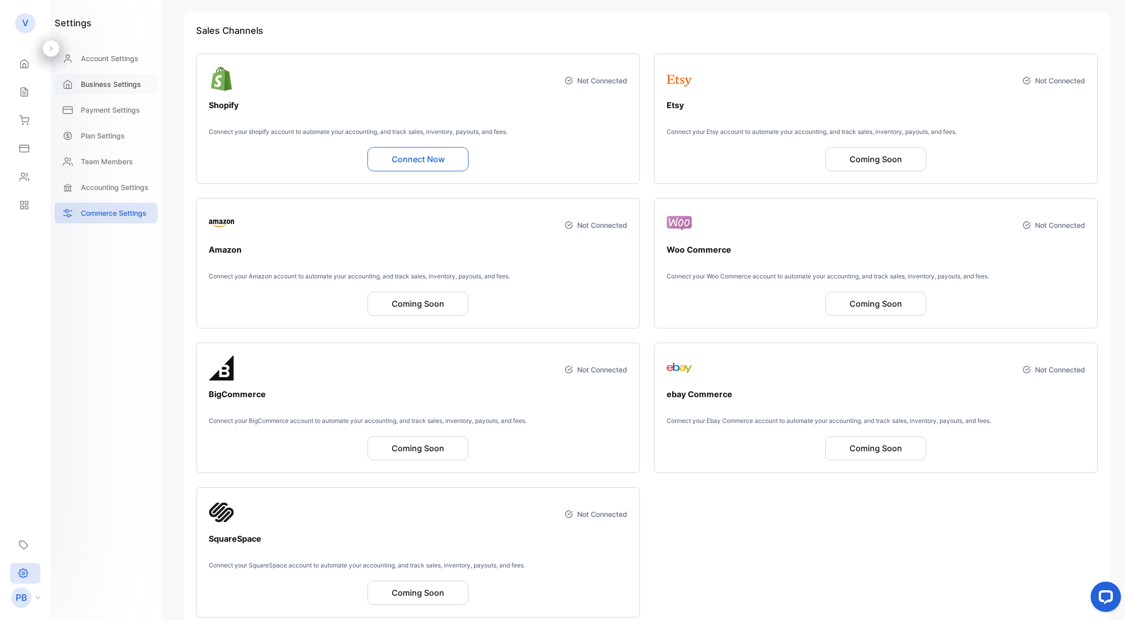
click at [118, 80] on p "Business Settings" at bounding box center [111, 84] width 60 height 11
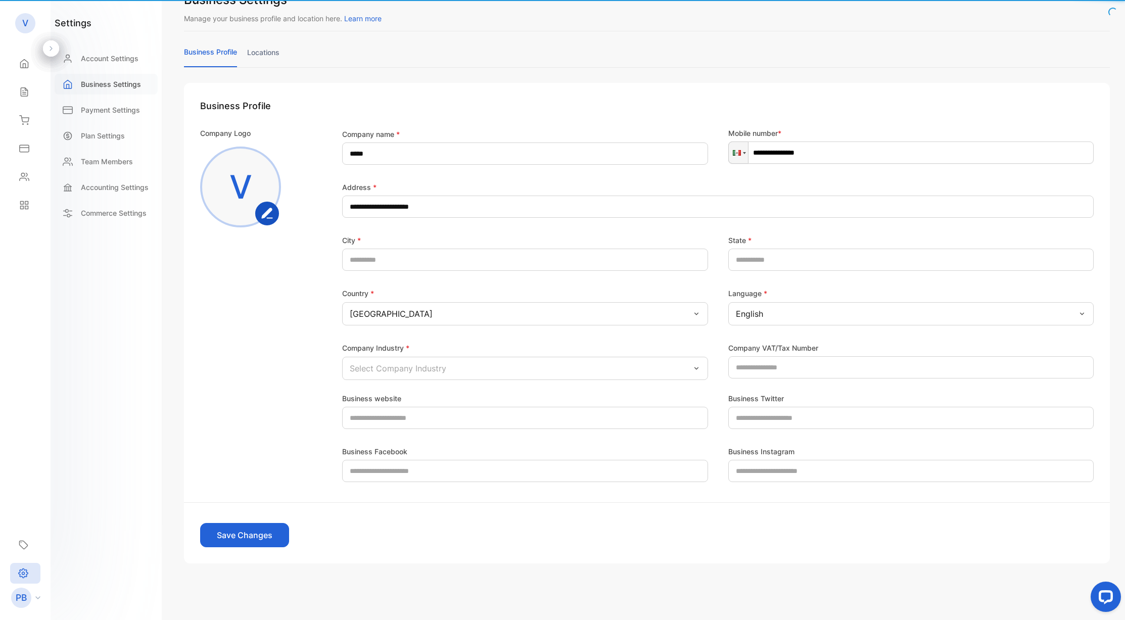
scroll to position [7, 0]
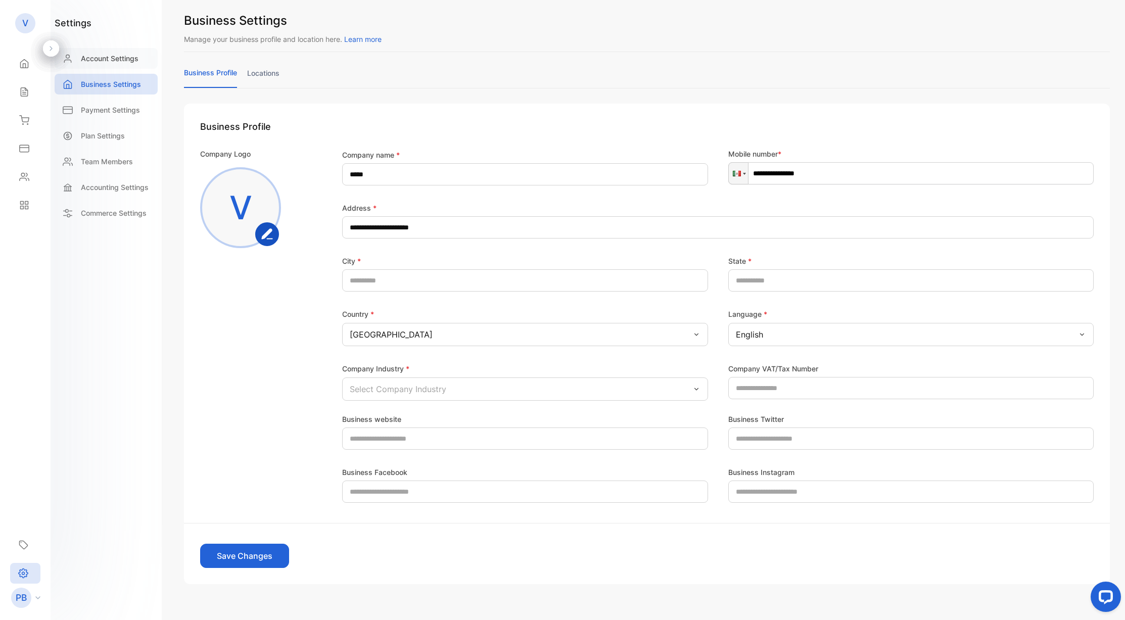
click at [125, 57] on p "Account Settings" at bounding box center [110, 58] width 58 height 11
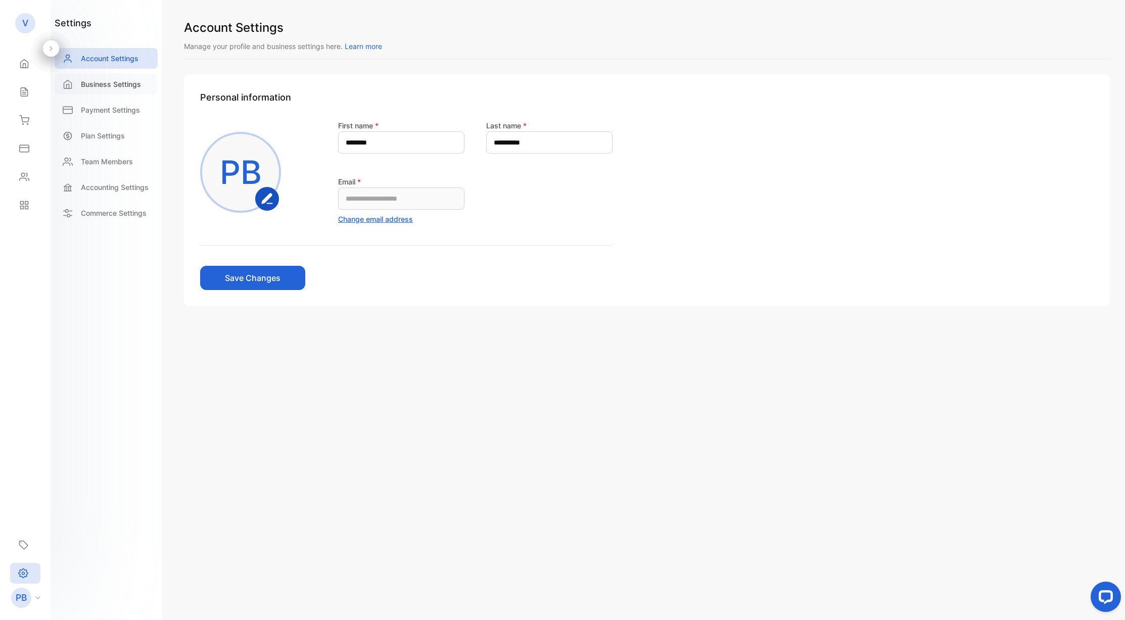
click at [116, 78] on div "Business Settings" at bounding box center [106, 84] width 103 height 21
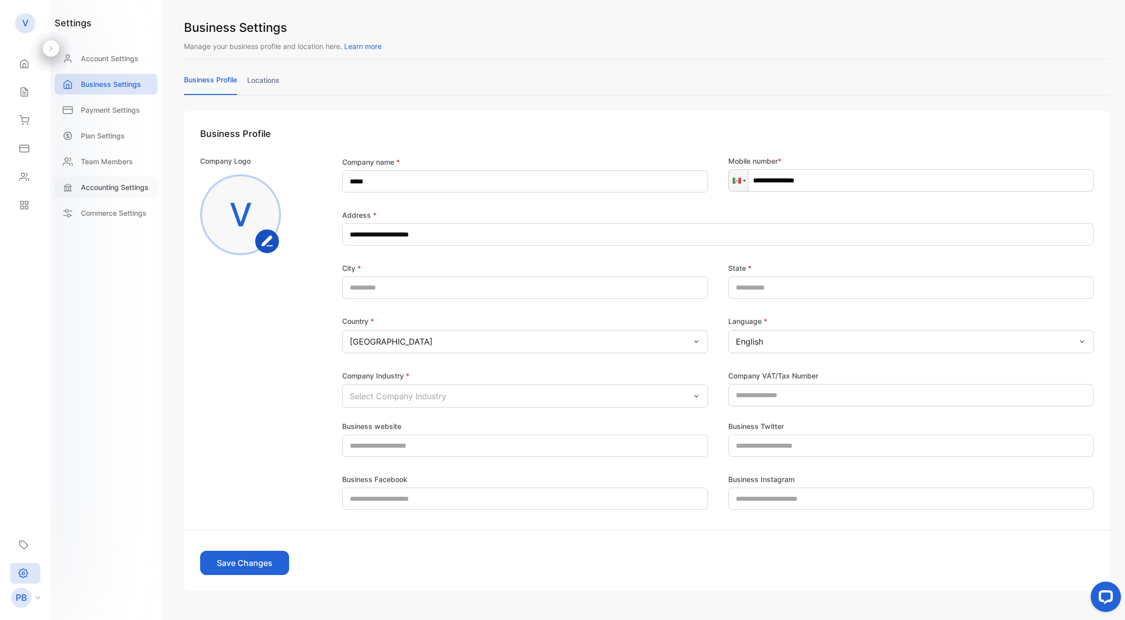
click at [138, 192] on p "Accounting Settings" at bounding box center [115, 187] width 68 height 11
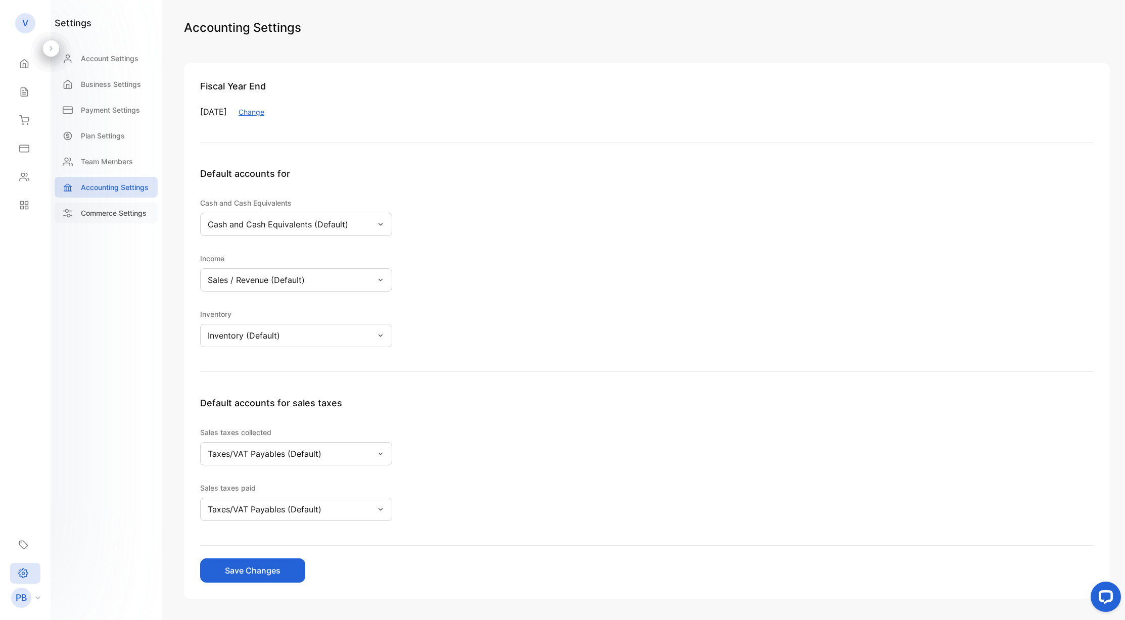
click at [127, 210] on p "Commerce Settings" at bounding box center [114, 213] width 66 height 11
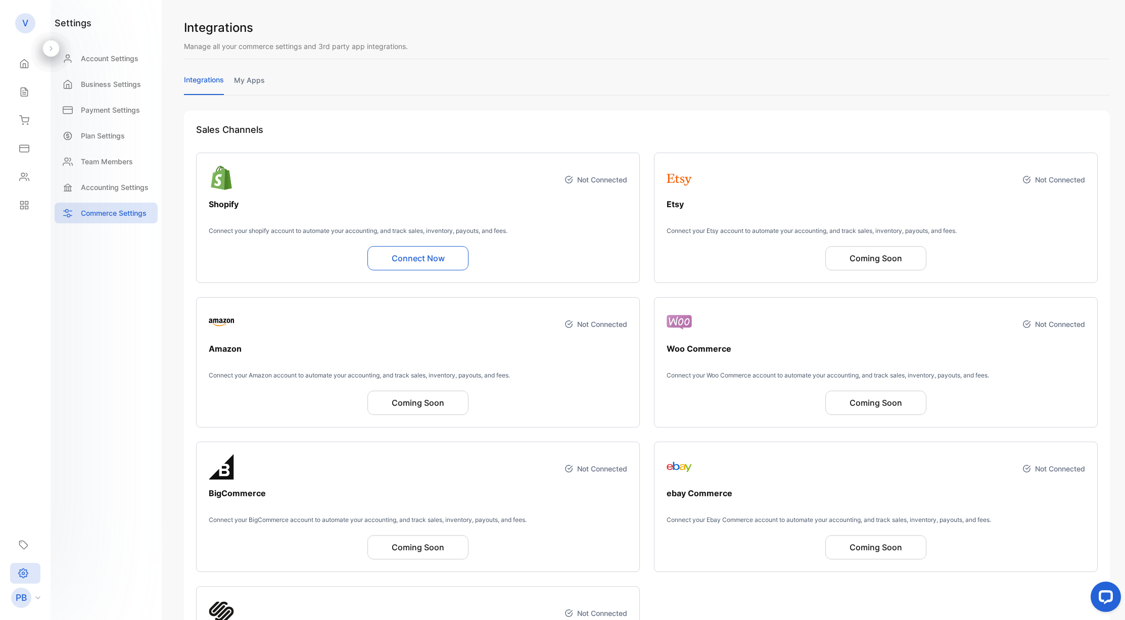
scroll to position [165, 0]
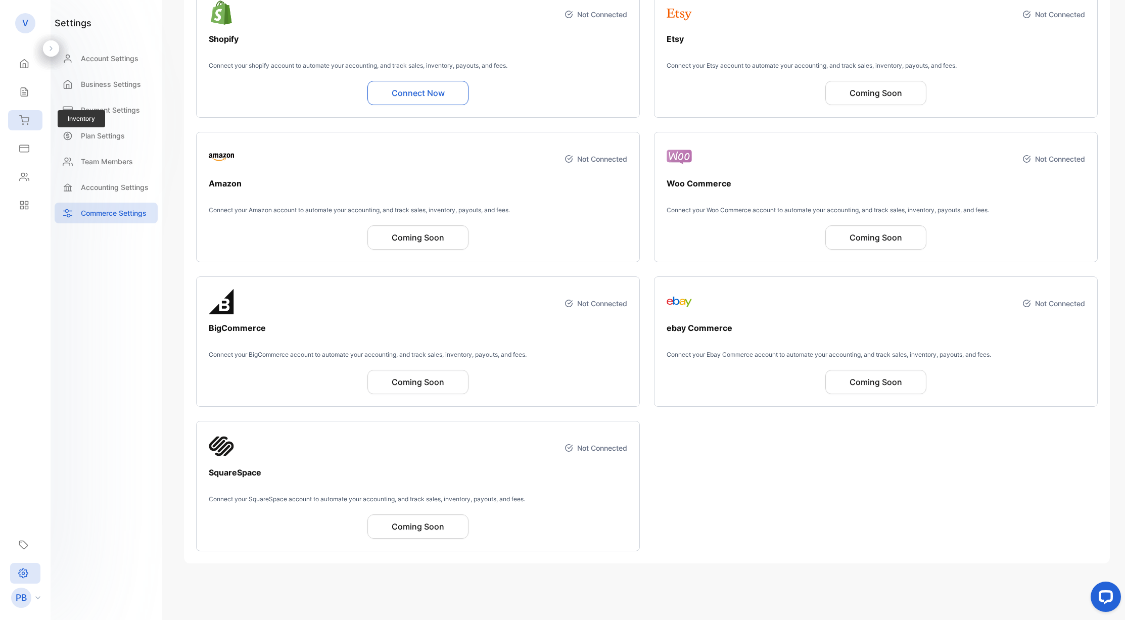
click at [30, 118] on div "Inventory" at bounding box center [25, 120] width 34 height 20
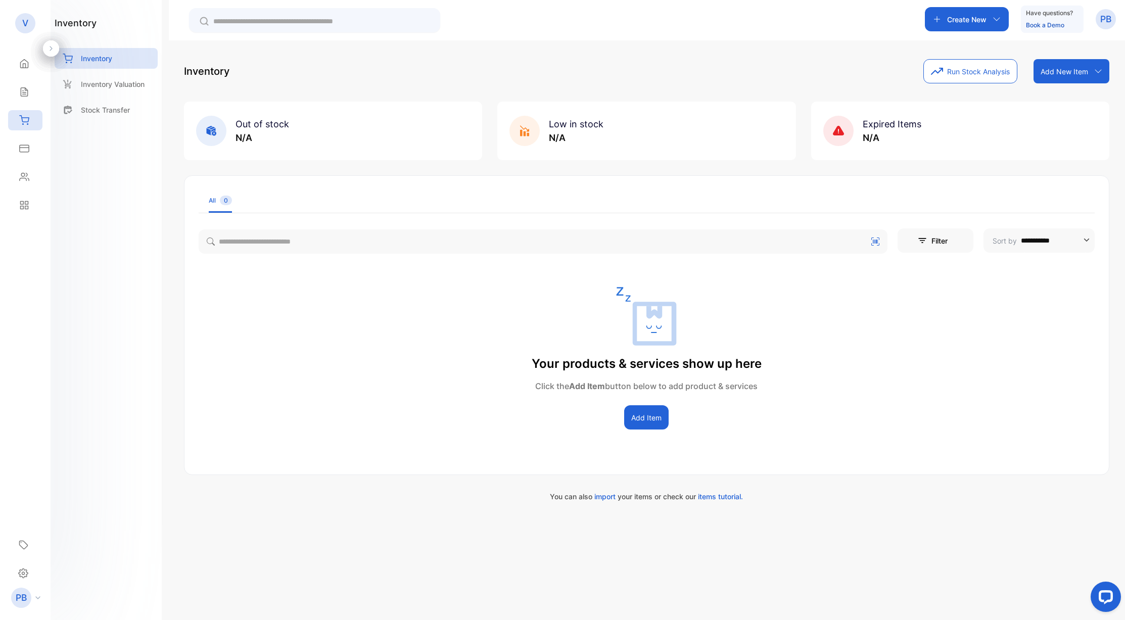
click at [135, 169] on div "inventory Inventory Inventory Valuation Stock Transfer" at bounding box center [106, 310] width 111 height 620
click at [117, 116] on div "Stock Transfer" at bounding box center [106, 110] width 103 height 21
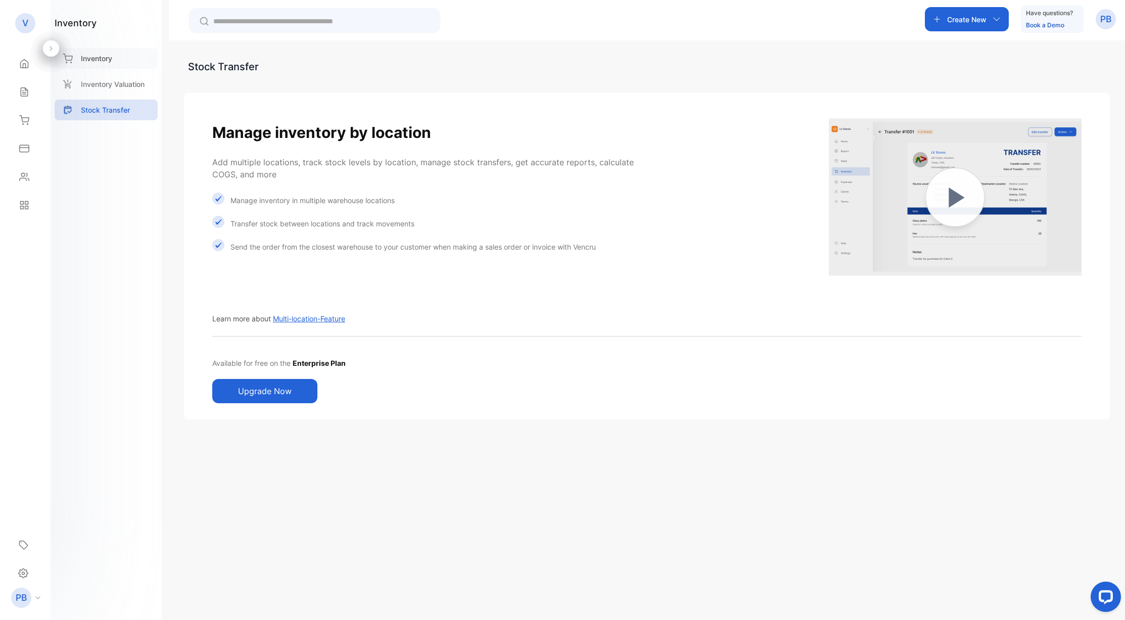
click at [126, 68] on div "Inventory" at bounding box center [106, 58] width 103 height 21
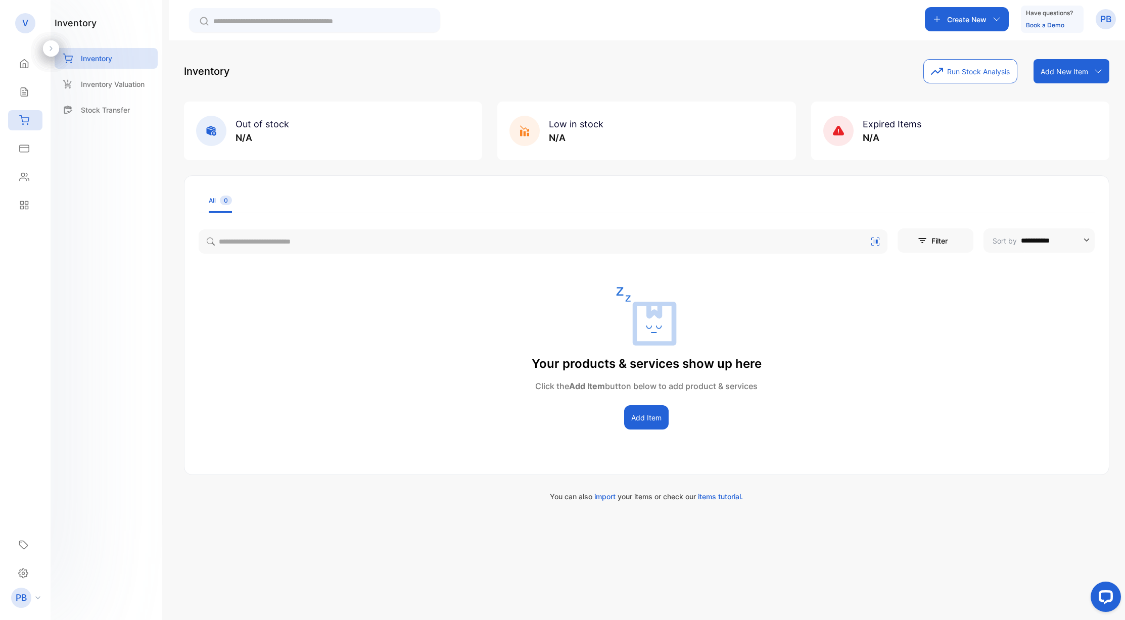
click at [647, 422] on button "Add Item" at bounding box center [646, 417] width 44 height 24
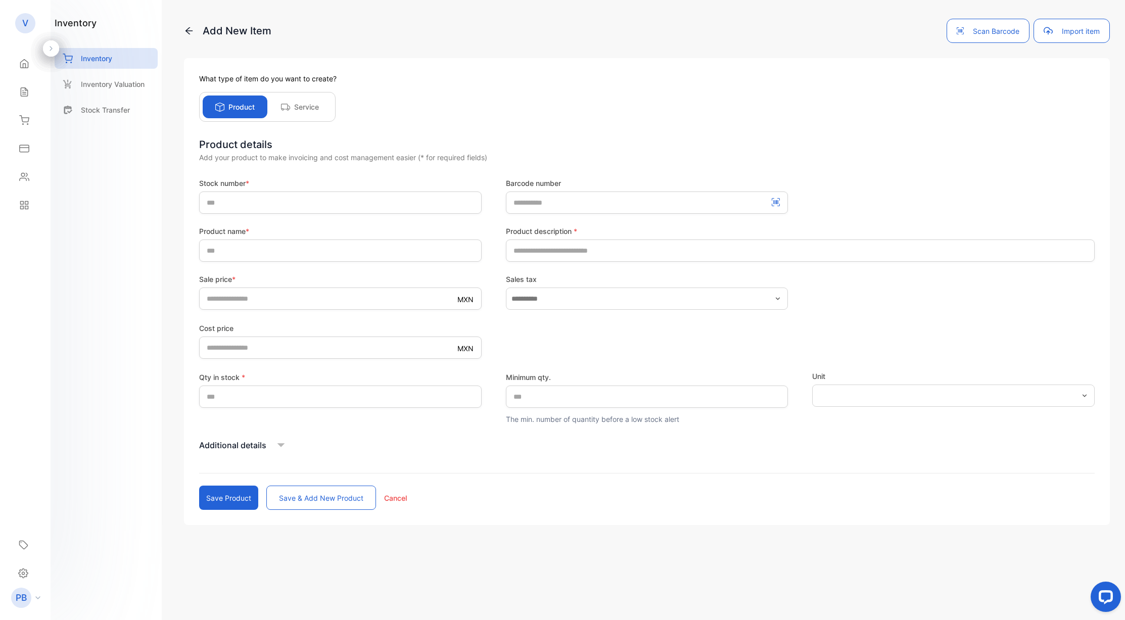
click at [324, 115] on div "Service" at bounding box center [299, 106] width 65 height 23
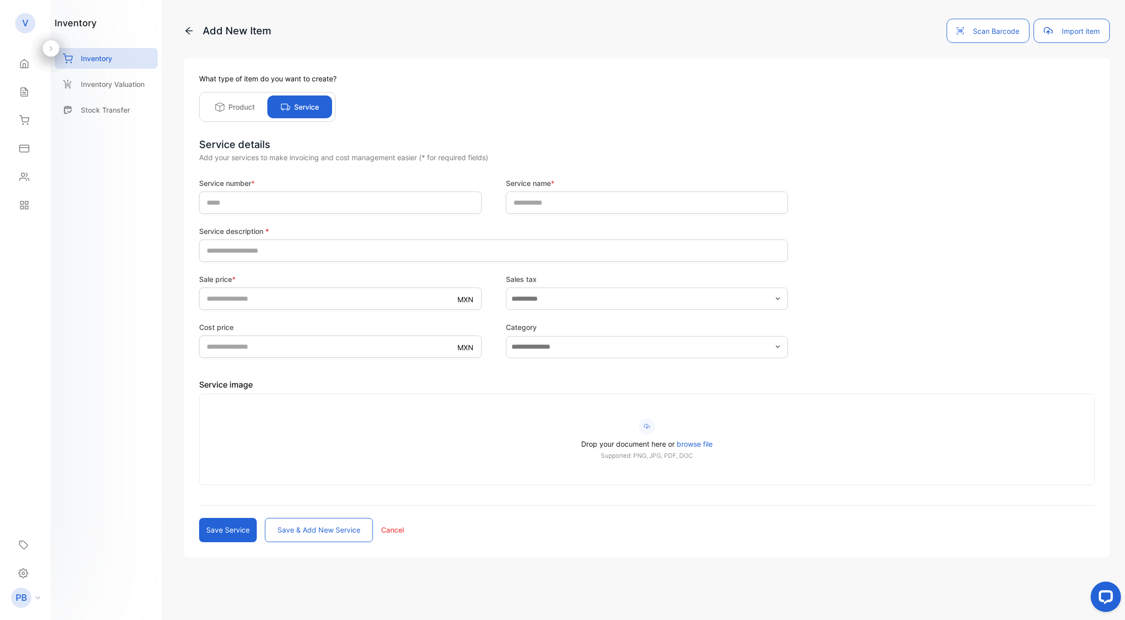
click at [227, 97] on div "Product" at bounding box center [235, 106] width 65 height 23
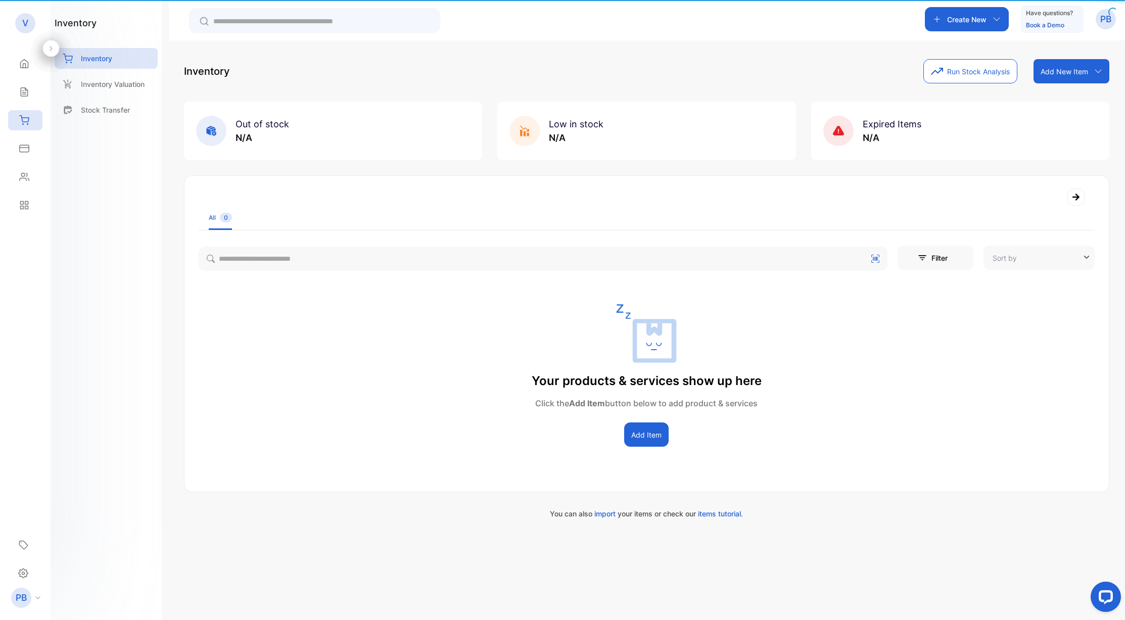
type input "**********"
